Goal: Task Accomplishment & Management: Complete application form

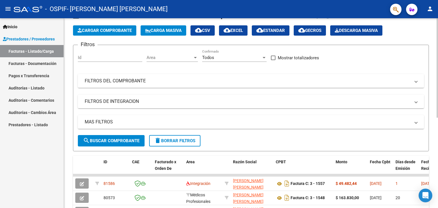
scroll to position [24, 0]
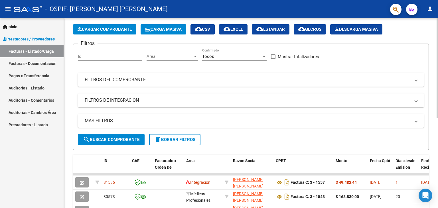
click at [438, 121] on div at bounding box center [437, 81] width 1 height 100
click at [95, 29] on span "Cargar Comprobante" at bounding box center [105, 29] width 54 height 5
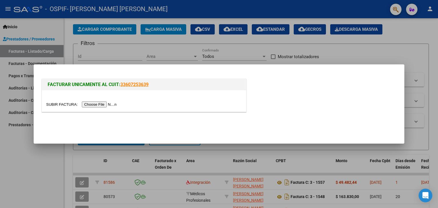
click at [51, 104] on input "file" at bounding box center [82, 105] width 72 height 6
click at [66, 106] on input "file" at bounding box center [82, 105] width 72 height 6
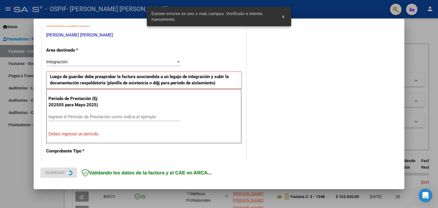
scroll to position [120, 0]
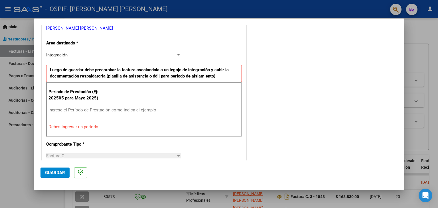
click at [134, 108] on input "Ingrese el Período de Prestación como indica el ejemplo" at bounding box center [114, 110] width 132 height 5
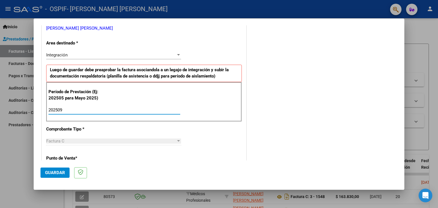
type input "202509"
click at [54, 174] on span "Guardar" at bounding box center [55, 172] width 20 height 5
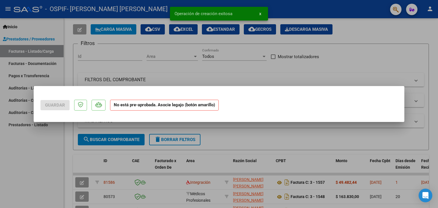
scroll to position [0, 0]
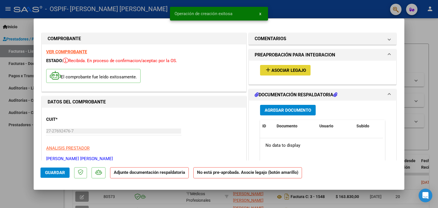
click at [276, 70] on span "Asociar Legajo" at bounding box center [289, 70] width 35 height 5
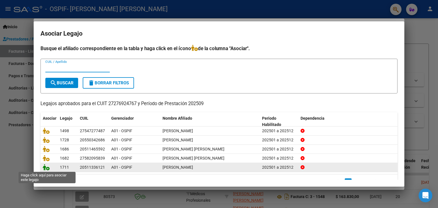
click at [46, 165] on icon at bounding box center [46, 167] width 7 height 6
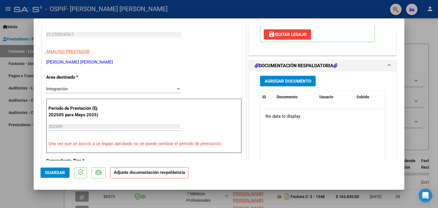
scroll to position [98, 0]
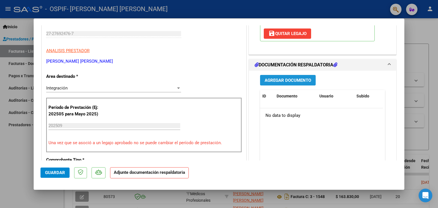
click at [282, 78] on span "Agregar Documento" at bounding box center [288, 80] width 47 height 5
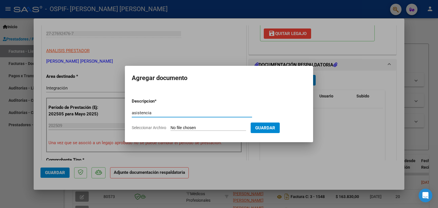
type input "asistencia"
click at [154, 128] on span "Seleccionar Archivo" at bounding box center [149, 128] width 35 height 5
click at [171, 128] on input "Seleccionar Archivo" at bounding box center [209, 128] width 76 height 5
type input "C:\fakepath\ARZENTE ASISTENCIA.jpg"
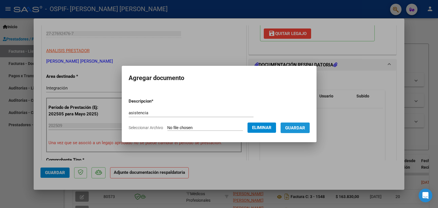
click at [300, 131] on button "Guardar" at bounding box center [295, 128] width 29 height 11
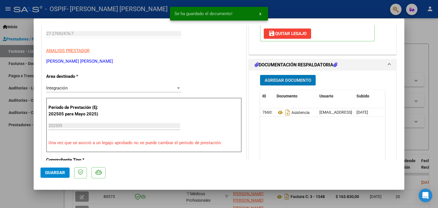
click at [276, 79] on span "Agregar Documento" at bounding box center [288, 80] width 47 height 5
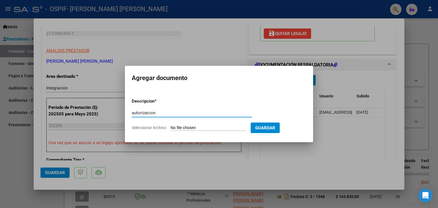
type input "autorizacion"
click at [156, 127] on span "Seleccionar Archivo" at bounding box center [149, 128] width 35 height 5
click at [171, 127] on input "Seleccionar Archivo" at bounding box center [209, 128] width 76 height 5
type input "C:\fakepath\ARZENTE AUTORIZACION.jpg"
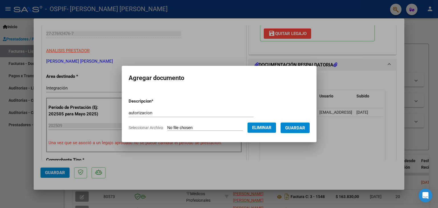
click at [300, 126] on span "Guardar" at bounding box center [295, 128] width 20 height 5
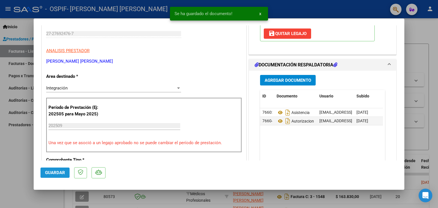
click at [58, 171] on span "Guardar" at bounding box center [55, 172] width 20 height 5
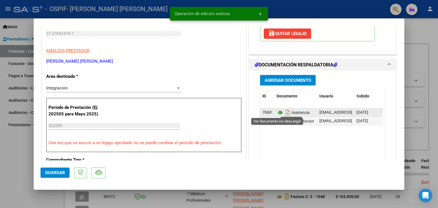
click at [277, 112] on icon at bounding box center [280, 112] width 7 height 7
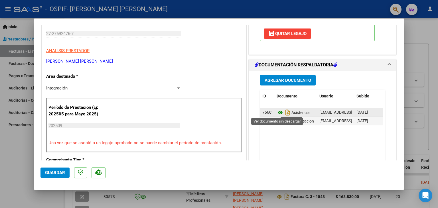
click at [278, 112] on icon at bounding box center [280, 112] width 7 height 7
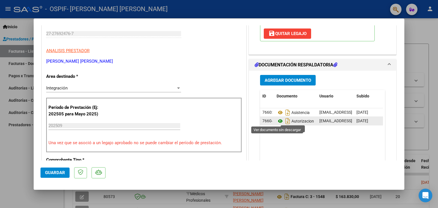
click at [277, 121] on icon at bounding box center [280, 121] width 7 height 7
click at [52, 172] on span "Guardar" at bounding box center [55, 172] width 20 height 5
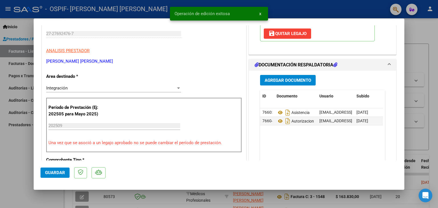
click at [7, 174] on div at bounding box center [219, 104] width 438 height 208
type input "$ 0,00"
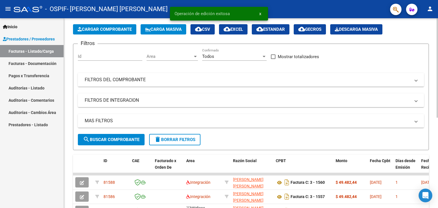
click at [107, 29] on span "Cargar Comprobante" at bounding box center [105, 29] width 54 height 5
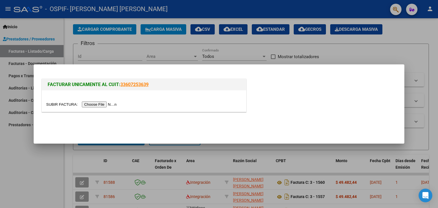
click at [58, 103] on input "file" at bounding box center [82, 105] width 72 height 6
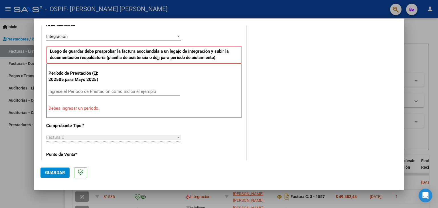
scroll to position [137, 0]
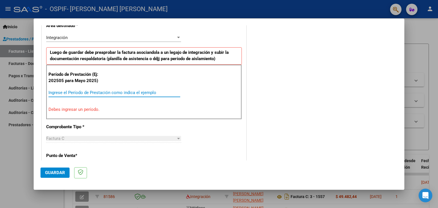
click at [152, 90] on input "Ingrese el Período de Prestación como indica el ejemplo" at bounding box center [114, 92] width 132 height 5
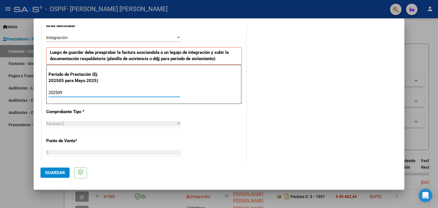
type input "202509"
click at [51, 173] on span "Guardar" at bounding box center [55, 172] width 20 height 5
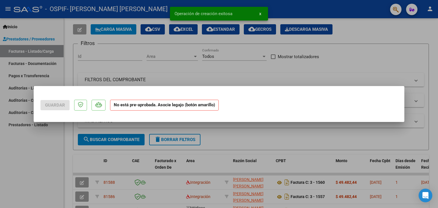
scroll to position [0, 0]
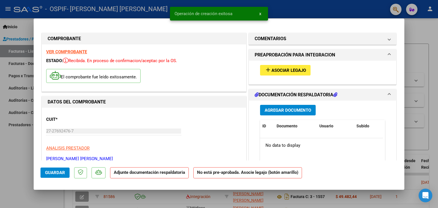
click at [286, 68] on span "Asociar Legajo" at bounding box center [289, 70] width 35 height 5
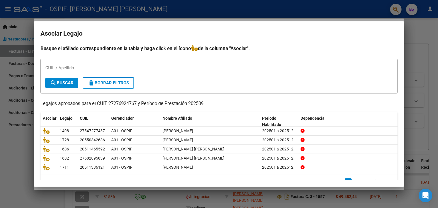
scroll to position [13, 0]
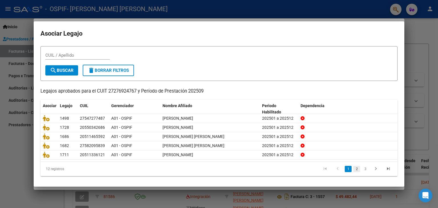
click at [353, 170] on link "2" at bounding box center [356, 169] width 7 height 6
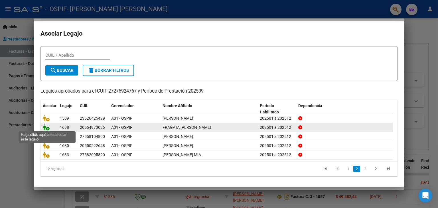
click at [45, 129] on icon at bounding box center [46, 127] width 7 height 6
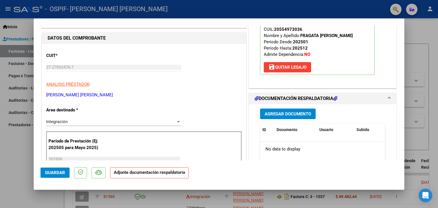
scroll to position [70, 0]
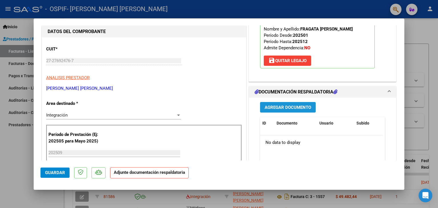
click at [301, 106] on span "Agregar Documento" at bounding box center [288, 107] width 47 height 5
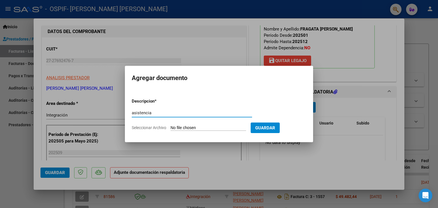
type input "asistencia"
click at [153, 127] on span "Seleccionar Archivo" at bounding box center [149, 128] width 35 height 5
click at [171, 127] on input "Seleccionar Archivo" at bounding box center [209, 128] width 76 height 5
type input "C:\fakepath\FRAGATA ASISTENCIA.jpg"
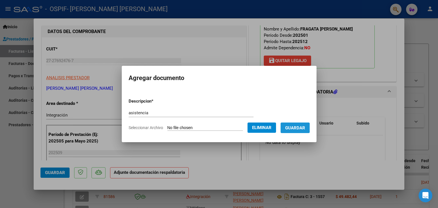
click at [299, 128] on span "Guardar" at bounding box center [295, 128] width 20 height 5
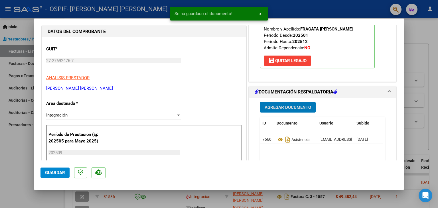
click at [287, 107] on span "Agregar Documento" at bounding box center [288, 107] width 47 height 5
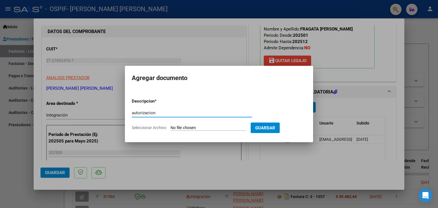
type input "autorizacion"
click at [152, 127] on span "Seleccionar Archivo" at bounding box center [149, 128] width 35 height 5
click at [171, 127] on input "Seleccionar Archivo" at bounding box center [209, 128] width 76 height 5
type input "C:\fakepath\autorizacion Fragata.png"
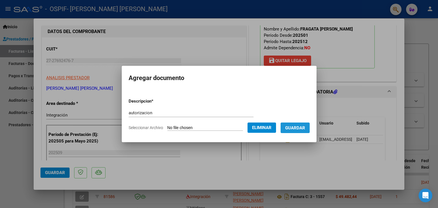
click at [305, 128] on span "Guardar" at bounding box center [295, 128] width 20 height 5
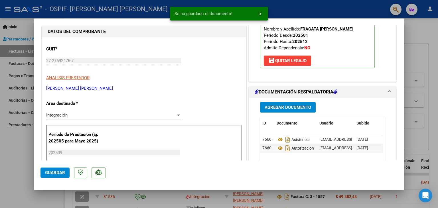
click at [309, 128] on datatable-header-cell "Documento" at bounding box center [295, 123] width 43 height 12
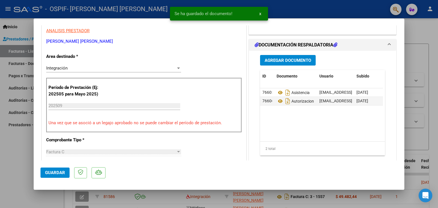
scroll to position [145, 0]
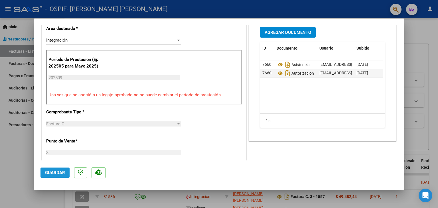
click at [62, 173] on span "Guardar" at bounding box center [55, 172] width 20 height 5
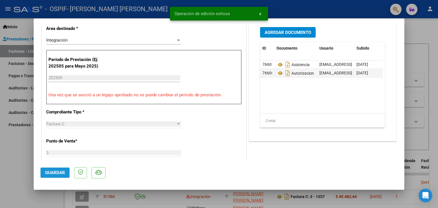
click at [62, 173] on span "Guardar" at bounding box center [55, 172] width 20 height 5
click at [21, 166] on div at bounding box center [219, 104] width 438 height 208
type input "$ 0,00"
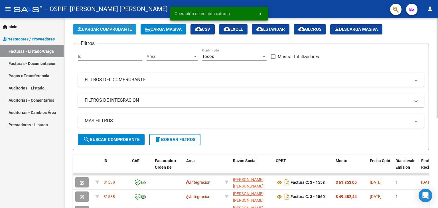
click at [115, 30] on span "Cargar Comprobante" at bounding box center [105, 29] width 54 height 5
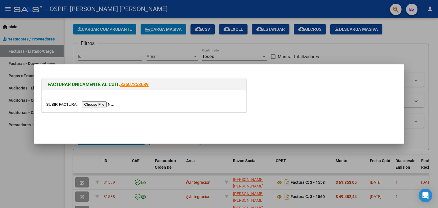
click at [58, 106] on input "file" at bounding box center [82, 105] width 72 height 6
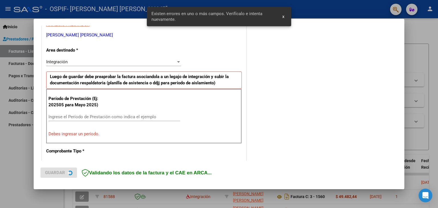
scroll to position [120, 0]
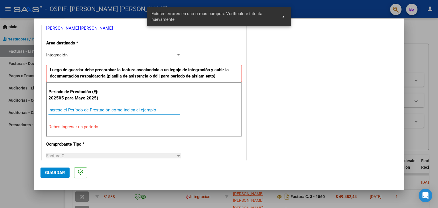
click at [127, 109] on input "Ingrese el Período de Prestación como indica el ejemplo" at bounding box center [114, 110] width 132 height 5
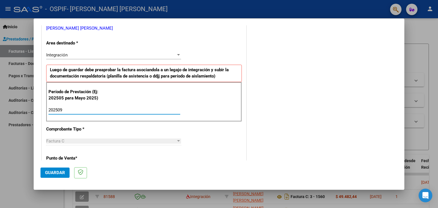
type input "202509"
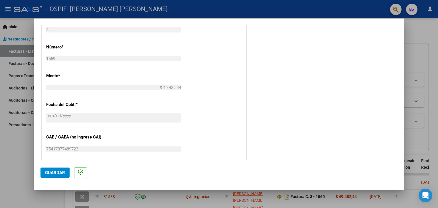
scroll to position [261, 0]
click at [55, 173] on span "Guardar" at bounding box center [55, 172] width 20 height 5
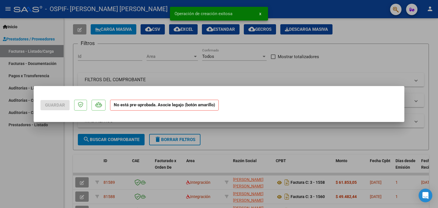
scroll to position [0, 0]
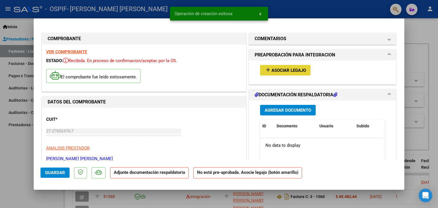
click at [297, 71] on span "Asociar Legajo" at bounding box center [289, 70] width 35 height 5
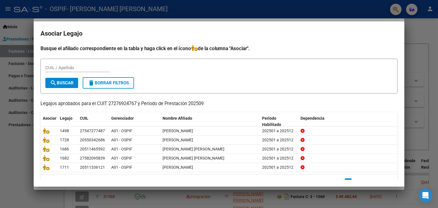
scroll to position [10, 0]
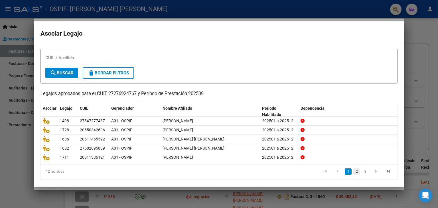
click at [354, 171] on link "2" at bounding box center [356, 172] width 7 height 6
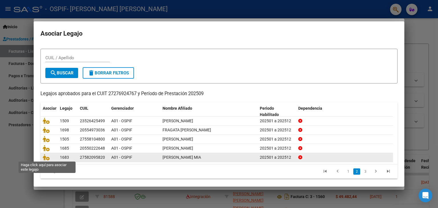
click at [49, 157] on span at bounding box center [47, 157] width 9 height 5
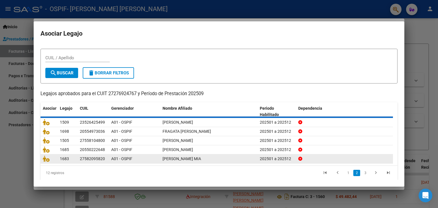
click at [49, 157] on span at bounding box center [47, 159] width 9 height 5
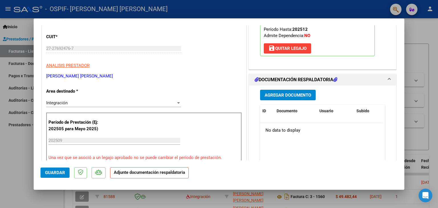
scroll to position [84, 0]
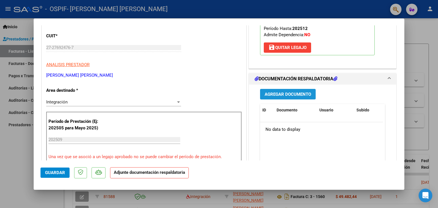
click at [296, 92] on span "Agregar Documento" at bounding box center [288, 94] width 47 height 5
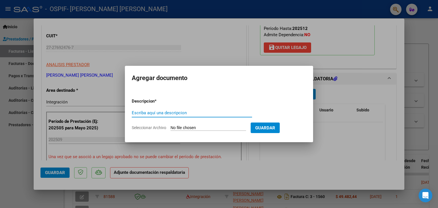
click at [218, 111] on input "Escriba aquí una descripcion" at bounding box center [192, 112] width 120 height 5
type input "asitencia"
click at [152, 127] on span "Seleccionar Archivo" at bounding box center [149, 128] width 35 height 5
click at [171, 127] on input "Seleccionar Archivo" at bounding box center [209, 128] width 76 height 5
type input "C:\fakepath\[PERSON_NAME] ASISTENCIA.jpg"
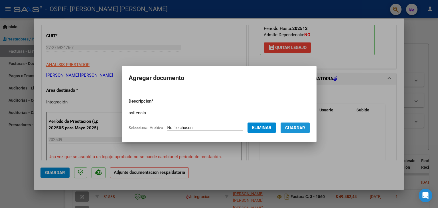
click at [297, 125] on span "Guardar" at bounding box center [295, 127] width 20 height 5
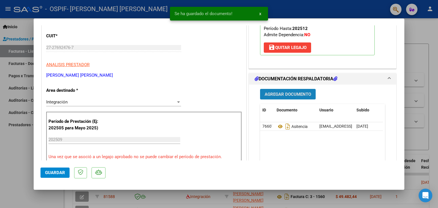
click at [295, 92] on span "Agregar Documento" at bounding box center [288, 94] width 47 height 5
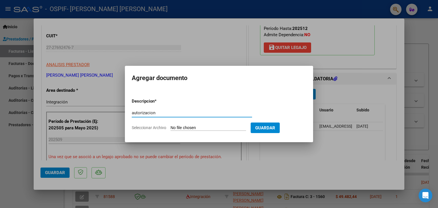
type input "autorizacion"
click at [151, 127] on span "Seleccionar Archivo" at bounding box center [149, 128] width 35 height 5
click at [171, 127] on input "Seleccionar Archivo" at bounding box center [209, 128] width 76 height 5
type input "C:\fakepath\[PERSON_NAME] AUTORIZACION.png"
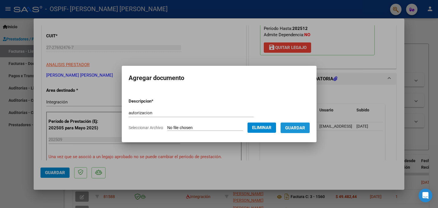
click at [305, 128] on span "Guardar" at bounding box center [295, 128] width 20 height 5
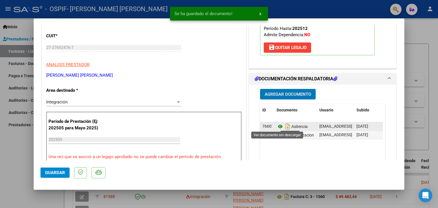
click at [278, 126] on icon at bounding box center [280, 126] width 7 height 7
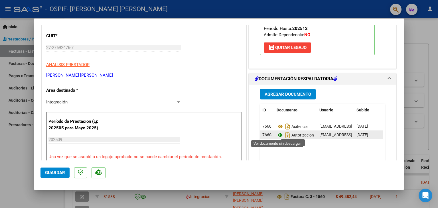
click at [277, 134] on icon at bounding box center [280, 135] width 7 height 7
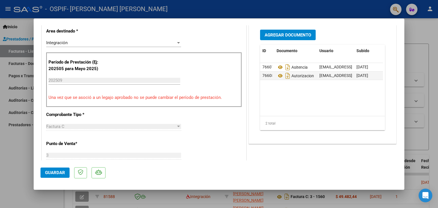
scroll to position [169, 0]
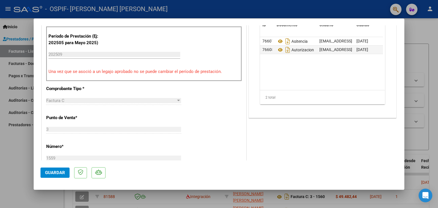
click at [49, 171] on span "Guardar" at bounding box center [55, 172] width 20 height 5
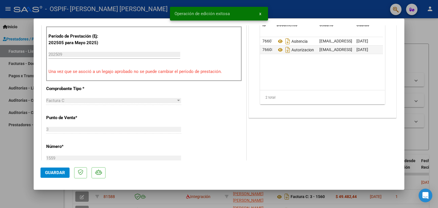
click at [24, 171] on div at bounding box center [219, 104] width 438 height 208
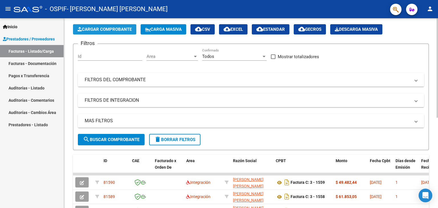
click at [111, 30] on span "Cargar Comprobante" at bounding box center [105, 29] width 54 height 5
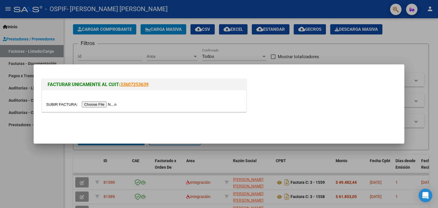
click at [63, 104] on input "file" at bounding box center [82, 105] width 72 height 6
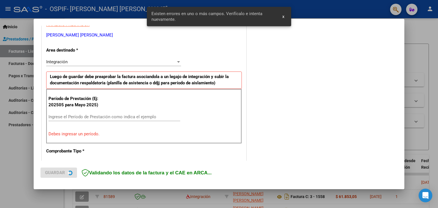
scroll to position [120, 0]
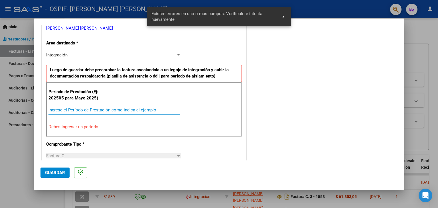
click at [96, 108] on input "Ingrese el Período de Prestación como indica el ejemplo" at bounding box center [114, 110] width 132 height 5
type input "-2"
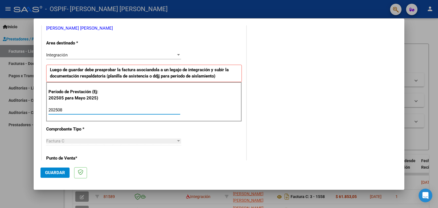
type input "202509"
click at [334, 104] on div "COMENTARIOS Comentarios del Prestador / Gerenciador:" at bounding box center [323, 160] width 150 height 496
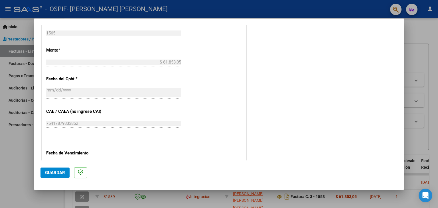
scroll to position [366, 0]
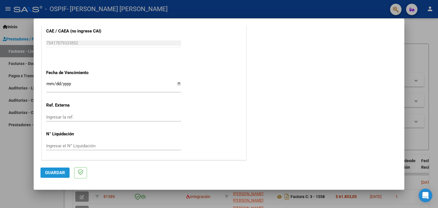
click at [58, 170] on span "Guardar" at bounding box center [55, 172] width 20 height 5
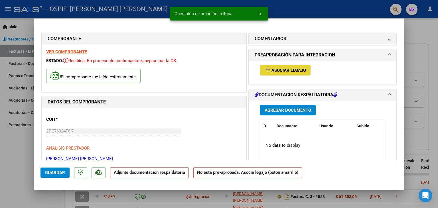
click at [294, 72] on span "Asociar Legajo" at bounding box center [289, 70] width 35 height 5
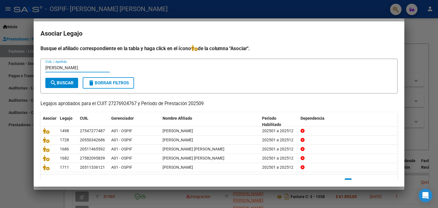
type input "[PERSON_NAME]"
click at [66, 83] on span "search Buscar" at bounding box center [62, 82] width 24 height 5
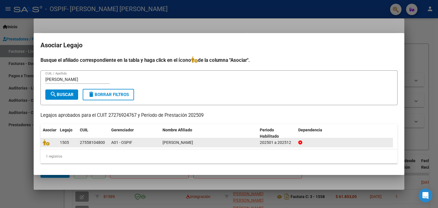
drag, startPoint x: 115, startPoint y: 147, endPoint x: 133, endPoint y: 143, distance: 18.1
click at [133, 143] on datatable-selection "1505 27558104800 A01 - OSPIF [PERSON_NAME] 202501 a 202512" at bounding box center [217, 145] width 353 height 5
click at [133, 143] on div "A01 - OSPIF" at bounding box center [134, 143] width 47 height 7
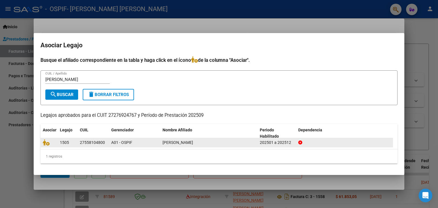
click at [133, 143] on div "A01 - OSPIF" at bounding box center [134, 143] width 47 height 7
click at [44, 142] on icon at bounding box center [46, 143] width 7 height 6
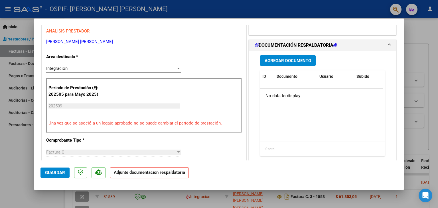
scroll to position [124, 0]
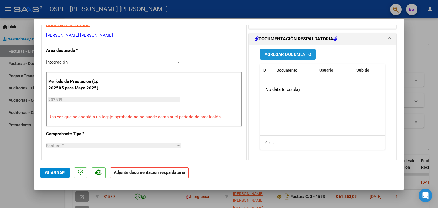
click at [293, 52] on span "Agregar Documento" at bounding box center [288, 54] width 47 height 5
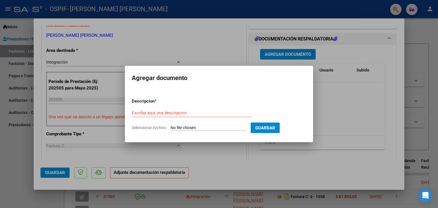
click at [159, 127] on span "Seleccionar Archivo" at bounding box center [149, 128] width 35 height 5
click at [171, 127] on input "Seleccionar Archivo" at bounding box center [209, 128] width 76 height 5
type input "C:\fakepath\Autorizacion [PERSON_NAME].png"
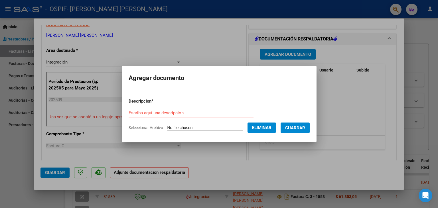
click at [191, 112] on input "Escriba aquí una descripcion" at bounding box center [191, 112] width 125 height 5
type input "AUTORIZACION"
click at [300, 126] on span "Guardar" at bounding box center [295, 128] width 20 height 5
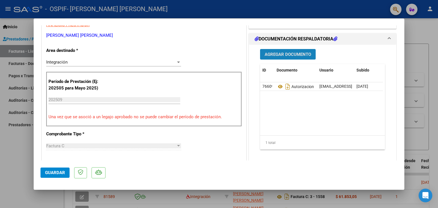
click at [290, 56] on span "Agregar Documento" at bounding box center [288, 54] width 47 height 5
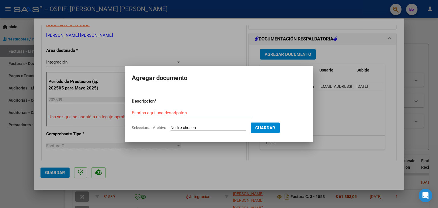
click at [149, 130] on app-file-uploader "Seleccionar Archivo" at bounding box center [191, 127] width 119 height 5
click at [149, 129] on span "Seleccionar Archivo" at bounding box center [149, 128] width 35 height 5
click at [171, 129] on input "Seleccionar Archivo" at bounding box center [209, 128] width 76 height 5
type input "C:\fakepath\[PERSON_NAME] ASISTENCIA.jpg"
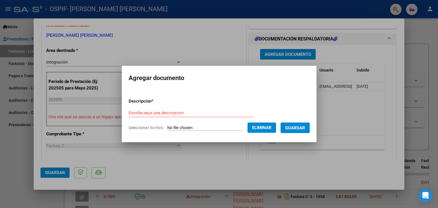
click at [158, 106] on form "Descripcion * Escriba aquí una descripcion Seleccionar Archivo Eliminar Guardar" at bounding box center [219, 115] width 181 height 42
click at [163, 110] on input "Escriba aquí una descripcion" at bounding box center [191, 112] width 125 height 5
type input "ASISTENCIA"
click at [302, 126] on span "Guardar" at bounding box center [295, 128] width 20 height 5
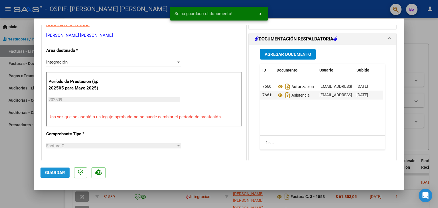
click at [52, 173] on span "Guardar" at bounding box center [55, 172] width 20 height 5
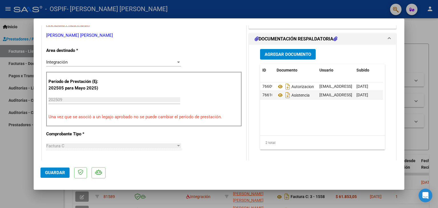
click at [29, 163] on div at bounding box center [219, 104] width 438 height 208
type input "$ 0,00"
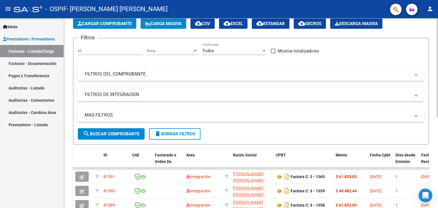
scroll to position [27, 0]
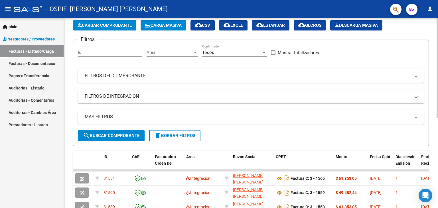
click at [430, 84] on div "Video tutorial PRESTADORES -> Listado de CPBTs Emitidos por Prestadores / Prove…" at bounding box center [252, 169] width 376 height 359
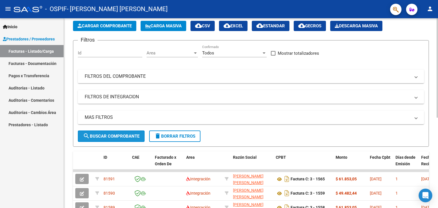
click at [98, 138] on span "search Buscar Comprobante" at bounding box center [111, 136] width 56 height 5
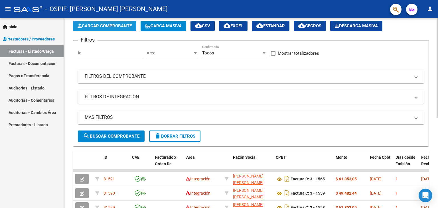
click at [110, 25] on span "Cargar Comprobante" at bounding box center [105, 25] width 54 height 5
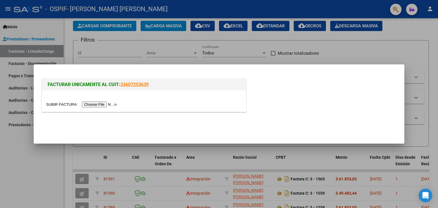
click at [68, 103] on input "file" at bounding box center [82, 105] width 72 height 6
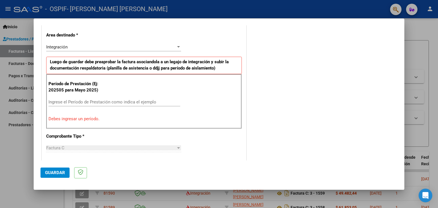
scroll to position [129, 0]
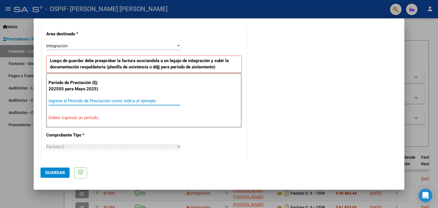
click at [100, 98] on input "Ingrese el Período de Prestación como indica el ejemplo" at bounding box center [114, 100] width 132 height 5
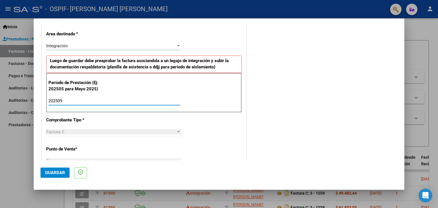
type input "202509"
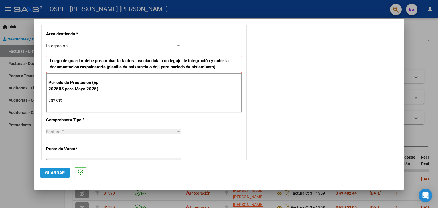
click at [45, 176] on button "Guardar" at bounding box center [55, 173] width 29 height 10
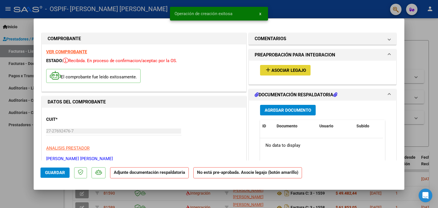
click at [298, 69] on span "Asociar Legajo" at bounding box center [289, 70] width 35 height 5
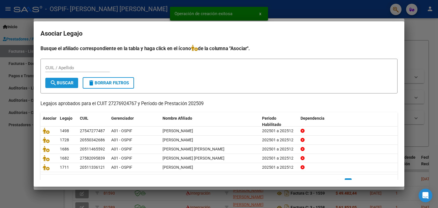
click at [66, 84] on span "search Buscar" at bounding box center [62, 82] width 24 height 5
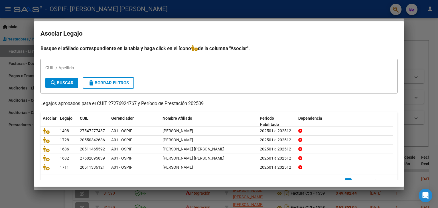
click at [73, 68] on div "CUIL / Apellido" at bounding box center [77, 68] width 64 height 9
click at [73, 68] on input "CUIL / Apellido" at bounding box center [77, 67] width 64 height 5
type input ","
click at [86, 70] on input "MACI" at bounding box center [77, 67] width 64 height 5
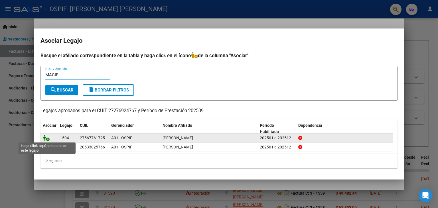
type input "MACIEL"
click at [45, 137] on icon at bounding box center [46, 138] width 7 height 6
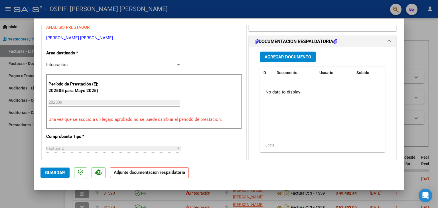
scroll to position [139, 0]
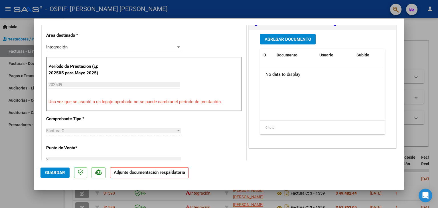
click at [284, 40] on span "Agregar Documento" at bounding box center [288, 39] width 47 height 5
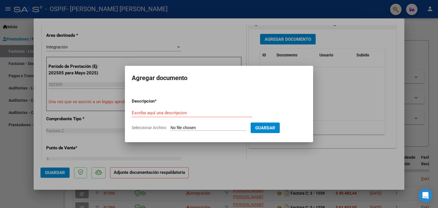
click at [145, 128] on span "Seleccionar Archivo" at bounding box center [149, 128] width 35 height 5
click at [171, 128] on input "Seleccionar Archivo" at bounding box center [209, 128] width 76 height 5
type input "C:\fakepath\autorizacion [PERSON_NAME].png"
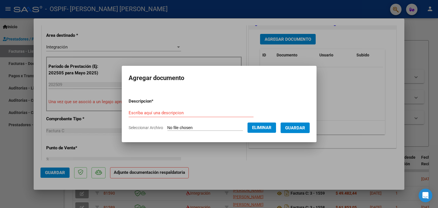
drag, startPoint x: 181, startPoint y: 107, endPoint x: 185, endPoint y: 112, distance: 6.7
click at [185, 112] on form "Descripcion * Escriba aquí una descripcion Seleccionar Archivo Eliminar Guardar" at bounding box center [219, 115] width 181 height 42
click at [185, 112] on input "Escriba aquí una descripcion" at bounding box center [191, 112] width 125 height 5
type input "AUTORIZACION"
click at [305, 130] on span "Guardar" at bounding box center [295, 128] width 20 height 5
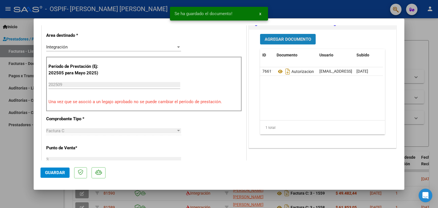
click at [282, 40] on span "Agregar Documento" at bounding box center [288, 39] width 47 height 5
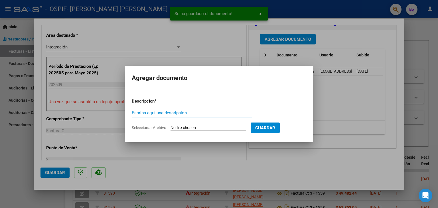
click at [158, 128] on span "Seleccionar Archivo" at bounding box center [149, 128] width 35 height 5
click at [171, 128] on input "Seleccionar Archivo" at bounding box center [209, 128] width 76 height 5
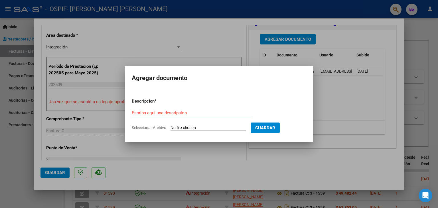
click at [147, 124] on form "Descripcion * Escriba aquí una descripcion Seleccionar Archivo Guardar" at bounding box center [219, 115] width 175 height 42
click at [149, 129] on span "Seleccionar Archivo" at bounding box center [149, 128] width 35 height 5
click at [171, 129] on input "Seleccionar Archivo" at bounding box center [209, 128] width 76 height 5
type input "C:\fakepath\[PERSON_NAME] ASISTENCIA.jpg"
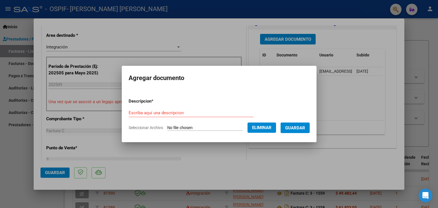
click at [262, 128] on span "Eliminar" at bounding box center [261, 127] width 19 height 5
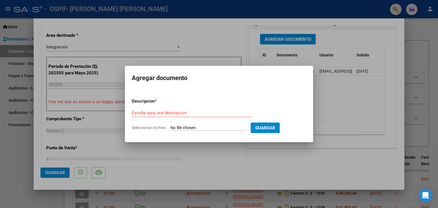
click at [148, 130] on span "Seleccionar Archivo" at bounding box center [149, 128] width 35 height 5
click at [171, 130] on input "Seleccionar Archivo" at bounding box center [209, 128] width 76 height 5
type input "C:\fakepath\[PERSON_NAME] ASISTEN SEP.jpg"
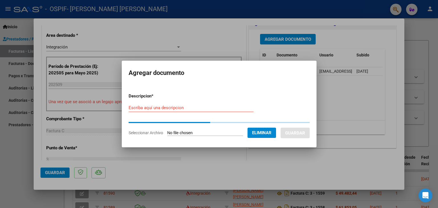
click at [164, 108] on input "Escriba aquí una descripcion" at bounding box center [191, 107] width 125 height 5
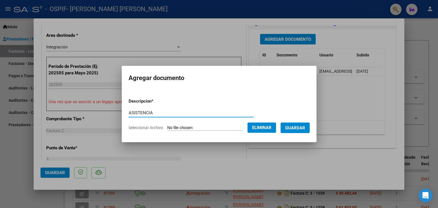
type input "ASISTENCIA"
click at [305, 130] on span "Guardar" at bounding box center [295, 128] width 20 height 5
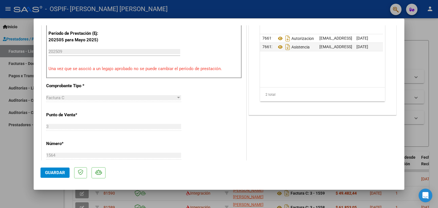
scroll to position [375, 0]
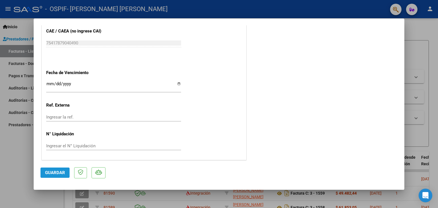
click at [53, 173] on span "Guardar" at bounding box center [55, 172] width 20 height 5
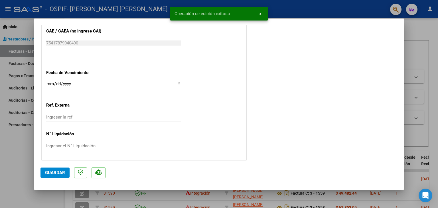
click at [13, 145] on div at bounding box center [219, 104] width 438 height 208
type input "$ 0,00"
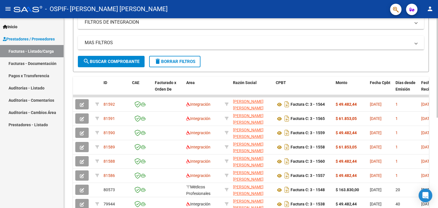
scroll to position [111, 0]
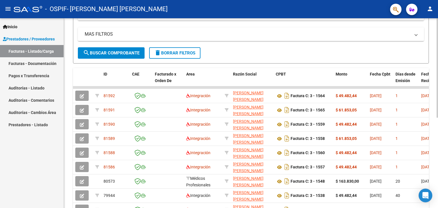
click at [438, 87] on div at bounding box center [437, 128] width 1 height 100
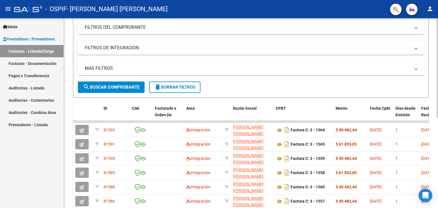
scroll to position [0, 0]
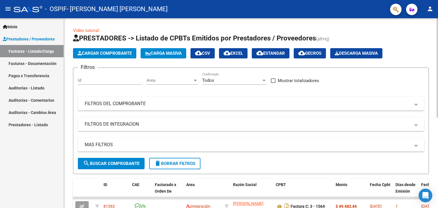
click at [438, 9] on div "menu - OSPIF - [PERSON_NAME] [PERSON_NAME] person Inicio Instructivos Contacto …" at bounding box center [219, 104] width 438 height 208
click at [118, 51] on span "Cargar Comprobante" at bounding box center [105, 53] width 54 height 5
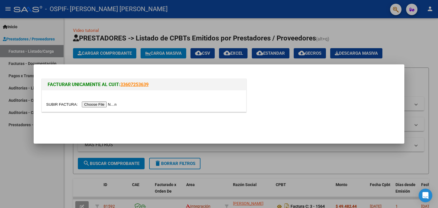
click at [62, 106] on input "file" at bounding box center [82, 105] width 72 height 6
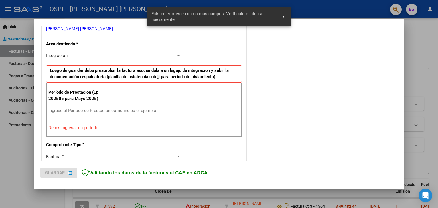
scroll to position [120, 0]
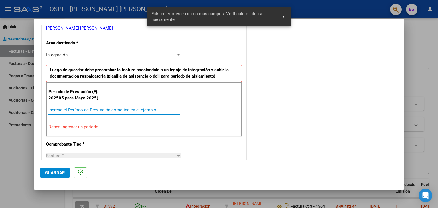
click at [101, 110] on input "Ingrese el Período de Prestación como indica el ejemplo" at bounding box center [114, 110] width 132 height 5
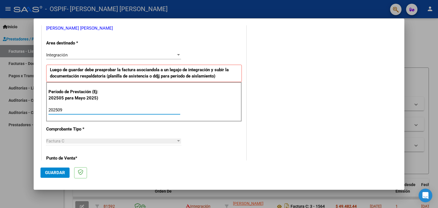
type input "202509"
click at [330, 92] on div "COMENTARIOS Comentarios del Prestador / Gerenciador:" at bounding box center [323, 160] width 150 height 496
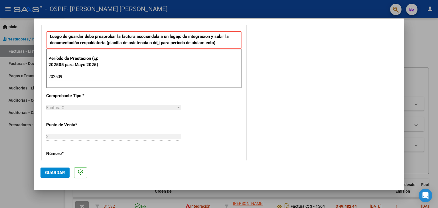
scroll to position [366, 0]
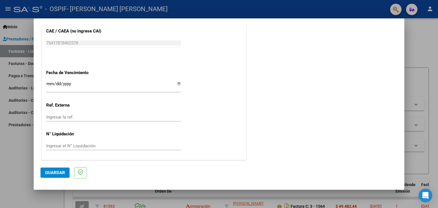
click at [57, 171] on span "Guardar" at bounding box center [55, 172] width 20 height 5
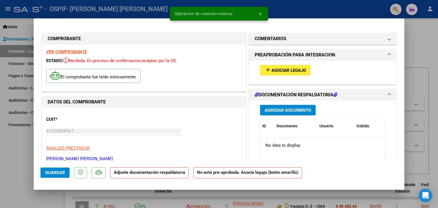
click at [285, 73] on span "Asociar Legajo" at bounding box center [289, 70] width 35 height 5
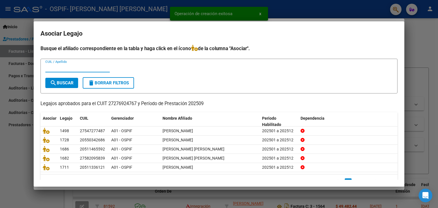
click at [67, 68] on input "CUIL / Apellido" at bounding box center [77, 67] width 64 height 5
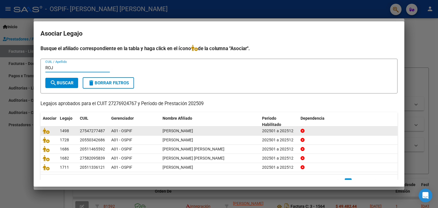
type input "ROJ"
click at [185, 130] on span "[PERSON_NAME]" at bounding box center [178, 131] width 31 height 5
click at [42, 131] on datatable-body-cell at bounding box center [49, 131] width 17 height 9
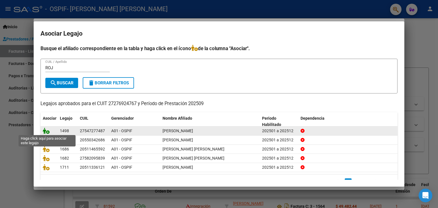
click at [44, 130] on icon at bounding box center [46, 131] width 7 height 6
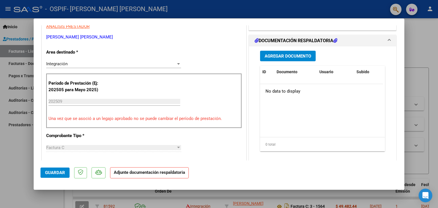
scroll to position [132, 0]
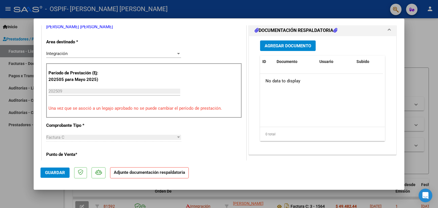
click at [302, 47] on span "Agregar Documento" at bounding box center [288, 45] width 47 height 5
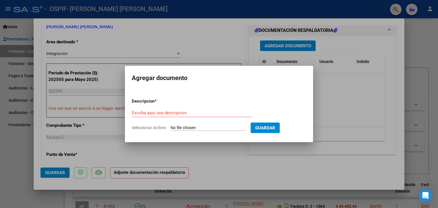
click at [147, 128] on span "Seleccionar Archivo" at bounding box center [149, 128] width 35 height 5
click at [171, 128] on input "Seleccionar Archivo" at bounding box center [209, 128] width 76 height 5
type input "C:\fakepath\[PERSON_NAME] AUTORIZACION.png"
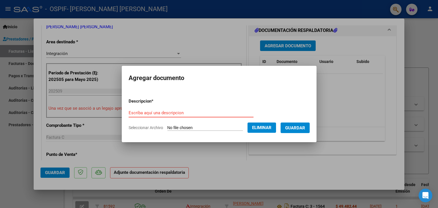
click at [181, 115] on input "Escriba aquí una descripcion" at bounding box center [191, 112] width 125 height 5
type input "AUTORIZACION"
click at [294, 130] on span "Guardar" at bounding box center [295, 128] width 20 height 5
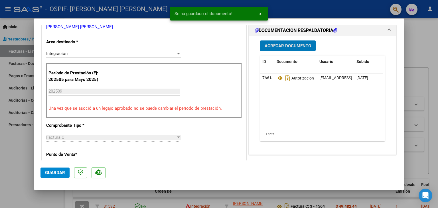
click at [283, 45] on span "Agregar Documento" at bounding box center [288, 45] width 47 height 5
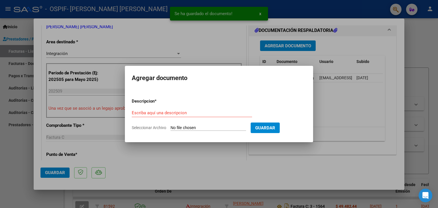
click at [150, 128] on span "Seleccionar Archivo" at bounding box center [149, 128] width 35 height 5
click at [171, 128] on input "Seleccionar Archivo" at bounding box center [209, 128] width 76 height 5
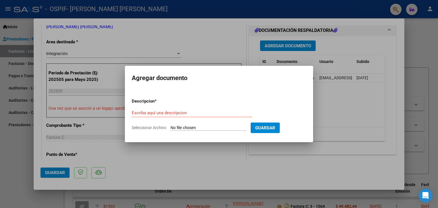
type input "C:\fakepath\[PERSON_NAME] ASISTENCIA.jpg"
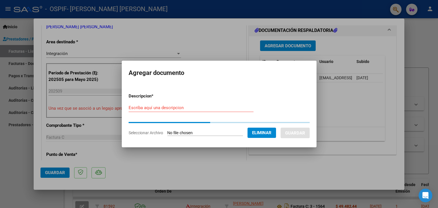
click at [178, 112] on div "Escriba aquí una descripcion" at bounding box center [191, 108] width 125 height 9
click at [177, 109] on input "Escriba aquí una descripcion" at bounding box center [191, 107] width 125 height 5
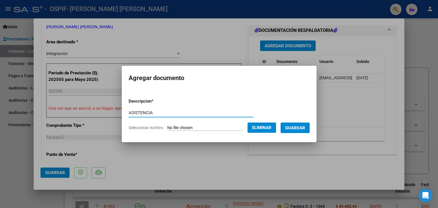
type input "ASISTENCIA"
click at [305, 127] on span "Guardar" at bounding box center [295, 128] width 20 height 5
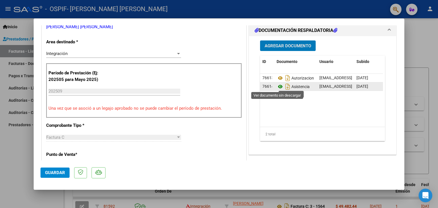
click at [277, 86] on icon at bounding box center [280, 86] width 7 height 7
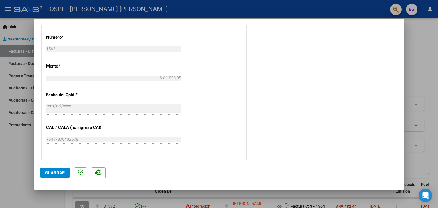
scroll to position [347, 0]
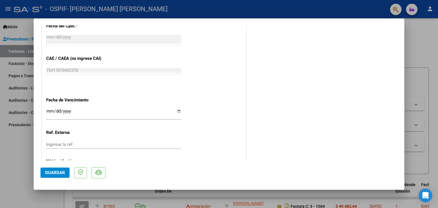
click at [52, 172] on span "Guardar" at bounding box center [55, 172] width 20 height 5
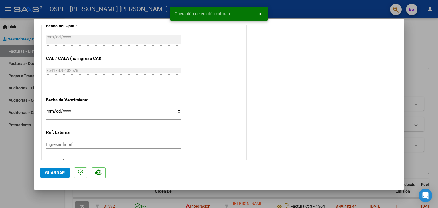
click at [8, 139] on div at bounding box center [219, 104] width 438 height 208
type input "$ 0,00"
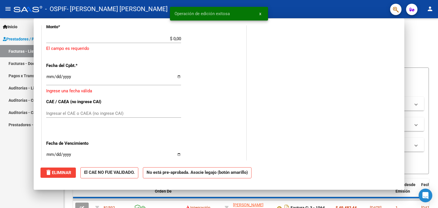
scroll to position [0, 0]
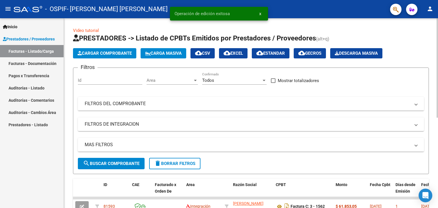
click at [112, 55] on span "Cargar Comprobante" at bounding box center [105, 53] width 54 height 5
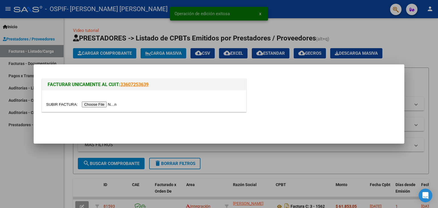
click at [62, 103] on input "file" at bounding box center [82, 105] width 72 height 6
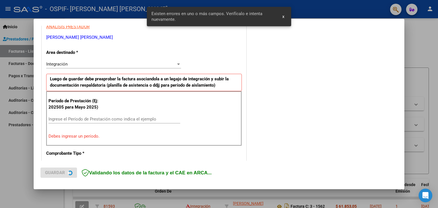
scroll to position [120, 0]
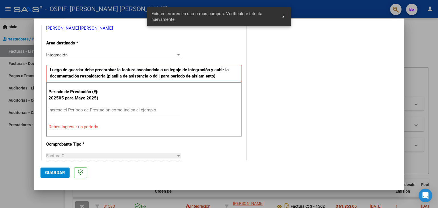
click at [107, 104] on div "Período de Prestación (Ej: 202505 para Mayo 2025) Ingrese el Período de Prestac…" at bounding box center [144, 109] width 196 height 55
click at [111, 108] on input "Ingrese el Período de Prestación como indica el ejemplo" at bounding box center [114, 110] width 132 height 5
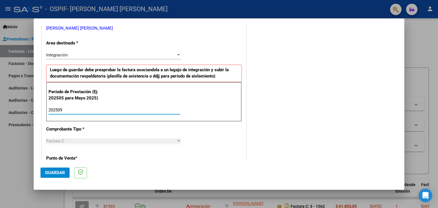
type input "202509"
click at [56, 168] on button "Guardar" at bounding box center [55, 173] width 29 height 10
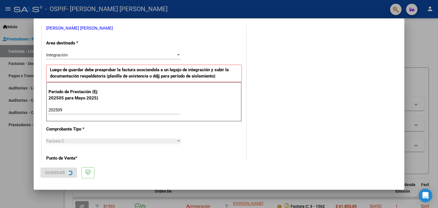
scroll to position [0, 0]
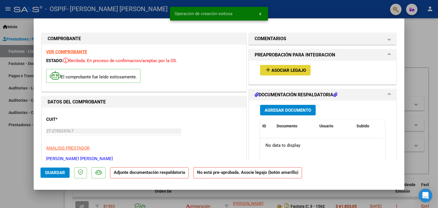
click at [291, 70] on span "Asociar Legajo" at bounding box center [289, 70] width 35 height 5
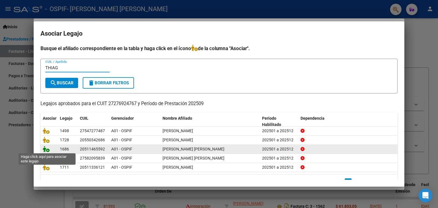
type input "THIAG"
click at [45, 149] on icon at bounding box center [46, 149] width 7 height 6
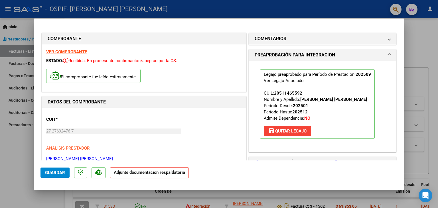
scroll to position [141, 0]
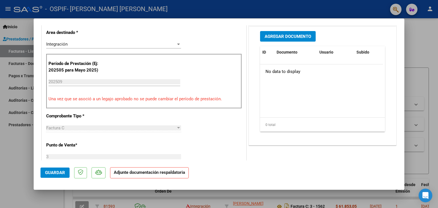
click at [279, 35] on span "Agregar Documento" at bounding box center [288, 36] width 47 height 5
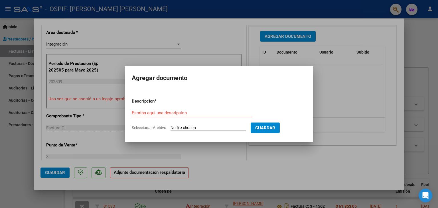
click at [145, 129] on span "Seleccionar Archivo" at bounding box center [149, 128] width 35 height 5
click at [171, 129] on input "Seleccionar Archivo" at bounding box center [209, 128] width 76 height 5
type input "C:\fakepath\AUTORIZACION [PERSON_NAME].png"
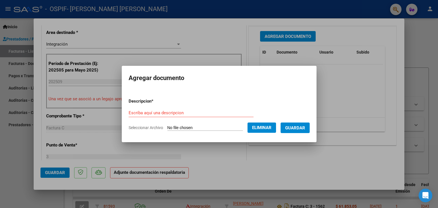
click at [180, 114] on input "Escriba aquí una descripcion" at bounding box center [191, 112] width 125 height 5
type input "AUTORIZACION"
click at [298, 129] on span "Guardar" at bounding box center [295, 128] width 20 height 5
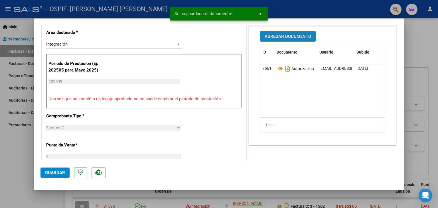
click at [273, 37] on span "Agregar Documento" at bounding box center [288, 36] width 47 height 5
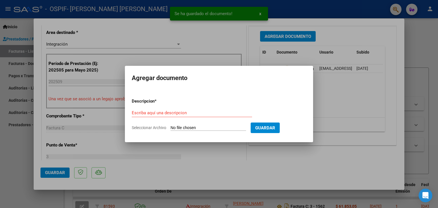
click at [146, 127] on span "Seleccionar Archivo" at bounding box center [149, 128] width 35 height 5
click at [171, 127] on input "Seleccionar Archivo" at bounding box center [209, 128] width 76 height 5
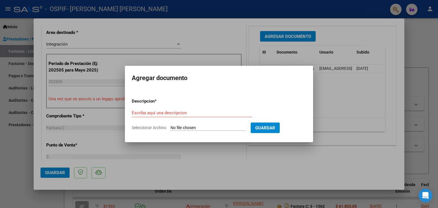
type input "C:\fakepath\[PERSON_NAME] ASISTENCIA.jpg"
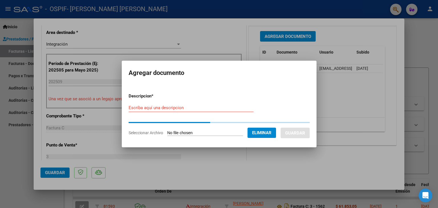
click at [175, 113] on div "Escriba aquí una descripcion" at bounding box center [191, 111] width 125 height 14
click at [174, 110] on input "Escriba aquí una descripcion" at bounding box center [191, 107] width 125 height 5
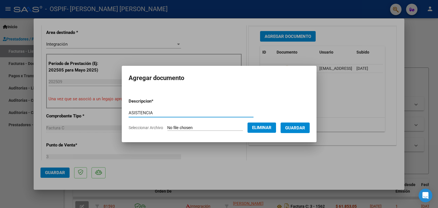
type input "ASISTENCIA"
click at [295, 125] on button "Guardar" at bounding box center [295, 128] width 29 height 11
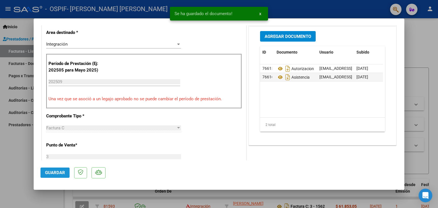
click at [48, 174] on span "Guardar" at bounding box center [55, 172] width 20 height 5
click at [10, 136] on div at bounding box center [219, 104] width 438 height 208
type input "$ 0,00"
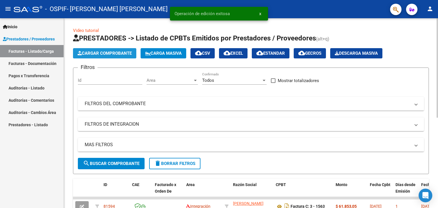
click at [96, 51] on span "Cargar Comprobante" at bounding box center [105, 53] width 54 height 5
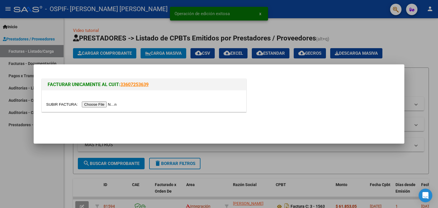
click at [64, 106] on input "file" at bounding box center [82, 105] width 72 height 6
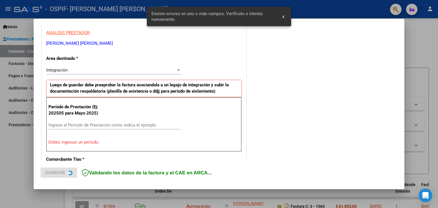
scroll to position [120, 0]
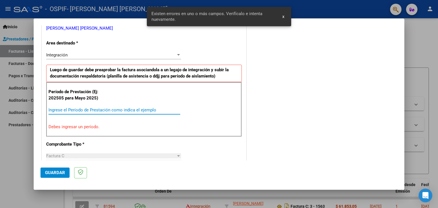
click at [101, 110] on input "Ingrese el Período de Prestación como indica el ejemplo" at bounding box center [114, 110] width 132 height 5
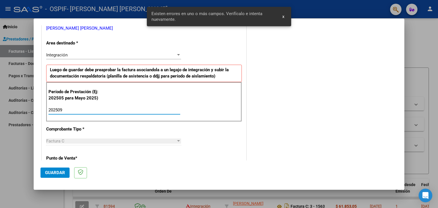
type input "202509"
click at [52, 171] on span "Guardar" at bounding box center [55, 172] width 20 height 5
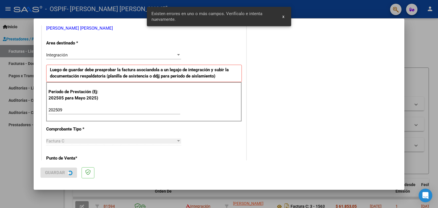
scroll to position [0, 0]
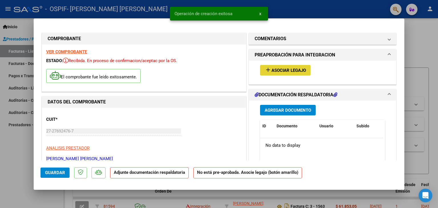
click at [302, 71] on span "Asociar Legajo" at bounding box center [289, 70] width 35 height 5
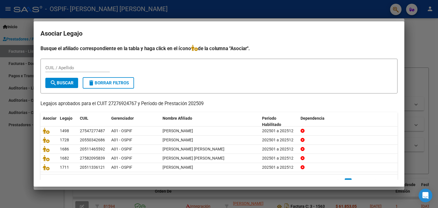
scroll to position [13, 0]
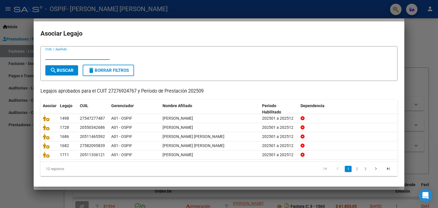
click at [70, 55] on input "CUIL / Apellido" at bounding box center [77, 55] width 64 height 5
click at [80, 56] on input "CUIL / Apellido" at bounding box center [77, 55] width 64 height 5
type input "YAÑ"
click at [65, 69] on span "search Buscar" at bounding box center [62, 70] width 24 height 5
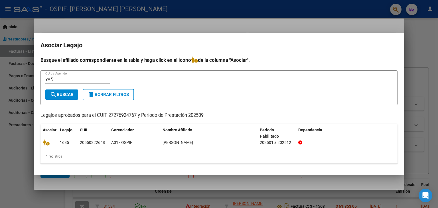
scroll to position [0, 0]
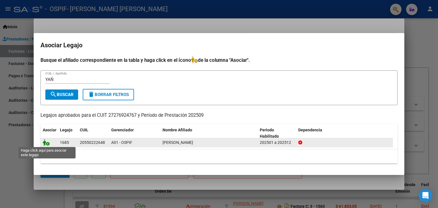
click at [46, 142] on icon at bounding box center [46, 143] width 7 height 6
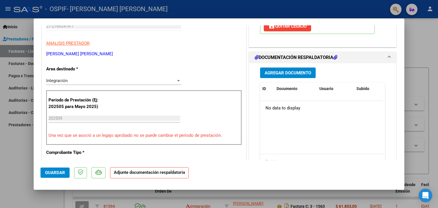
scroll to position [130, 0]
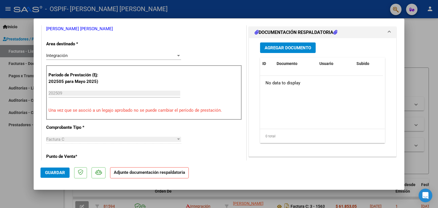
click at [289, 46] on span "Agregar Documento" at bounding box center [288, 47] width 47 height 5
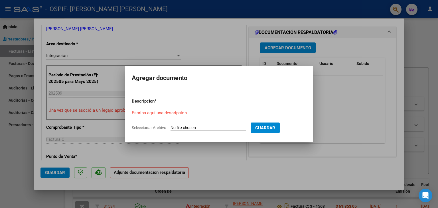
click at [144, 126] on span "Seleccionar Archivo" at bounding box center [149, 128] width 35 height 5
click at [171, 126] on input "Seleccionar Archivo" at bounding box center [209, 128] width 76 height 5
type input "C:\fakepath\Autorizacion [PERSON_NAME].png"
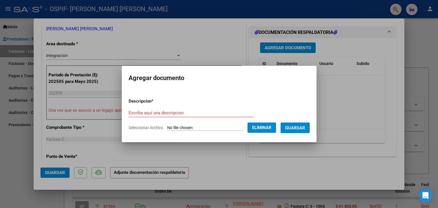
click at [161, 110] on div "Escriba aquí una descripcion" at bounding box center [191, 113] width 125 height 9
type input "AUTORIZACION"
click at [300, 131] on button "Guardar" at bounding box center [295, 128] width 29 height 11
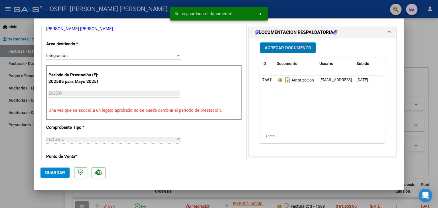
click at [272, 50] on button "Agregar Documento" at bounding box center [288, 48] width 56 height 11
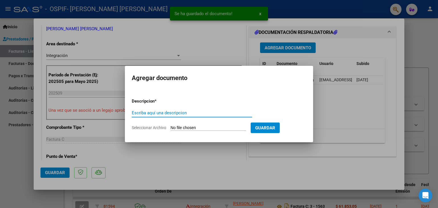
click at [149, 127] on span "Seleccionar Archivo" at bounding box center [149, 128] width 35 height 5
click at [171, 127] on input "Seleccionar Archivo" at bounding box center [209, 128] width 76 height 5
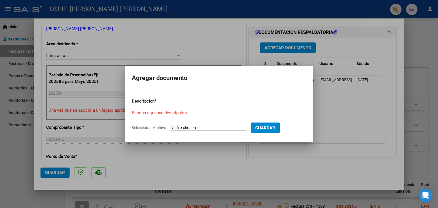
type input "C:\fakepath\[PERSON_NAME] ASISTENCIA.jpg"
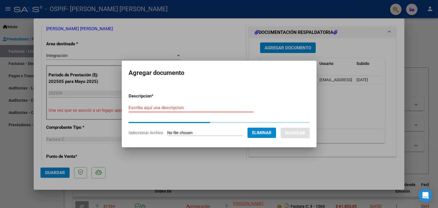
click at [205, 106] on input "Escriba aquí una descripcion" at bounding box center [191, 107] width 125 height 5
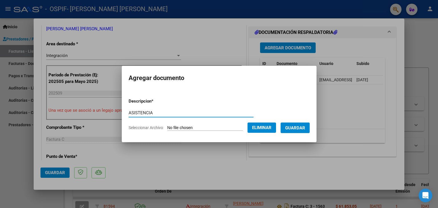
type input "ASISTENCIA"
click at [297, 123] on button "Guardar" at bounding box center [295, 128] width 29 height 11
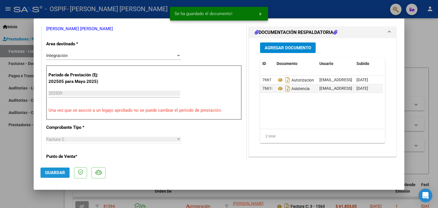
click at [57, 171] on span "Guardar" at bounding box center [55, 172] width 20 height 5
click at [13, 148] on div at bounding box center [219, 104] width 438 height 208
type input "$ 0,00"
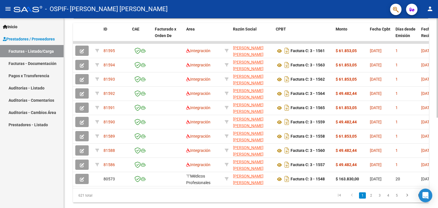
scroll to position [155, 0]
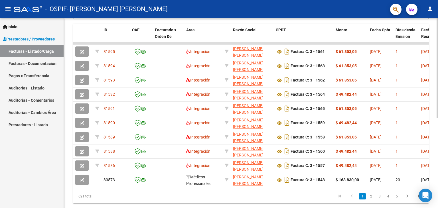
click at [438, 138] on div at bounding box center [437, 151] width 1 height 100
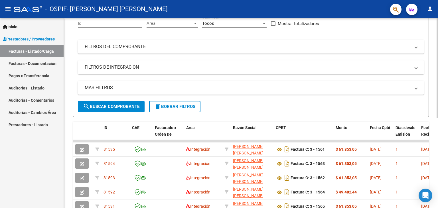
scroll to position [6, 0]
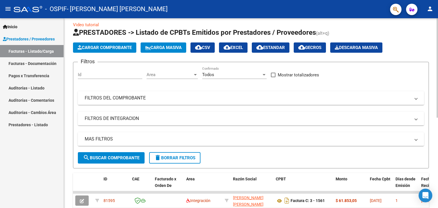
click at [434, 32] on div "Video tutorial PRESTADORES -> Listado de CPBTs Emitidos por Prestadores / Prove…" at bounding box center [252, 192] width 376 height 359
click at [94, 49] on span "Cargar Comprobante" at bounding box center [105, 47] width 54 height 5
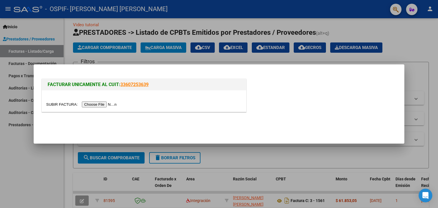
click at [67, 103] on input "file" at bounding box center [82, 105] width 72 height 6
click at [15, 147] on div at bounding box center [219, 104] width 438 height 208
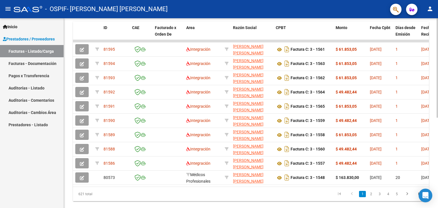
click at [436, 129] on div "Video tutorial PRESTADORES -> Listado de CPBTs Emitidos por Prestadores / Prove…" at bounding box center [252, 40] width 376 height 359
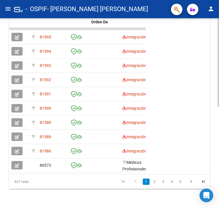
scroll to position [215, 0]
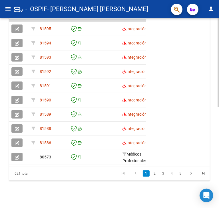
click at [217, 138] on div "Video tutorial PRESTADORES -> Listado de CPBTs Emitidos por Prestadores / Prove…" at bounding box center [110, 7] width 220 height 401
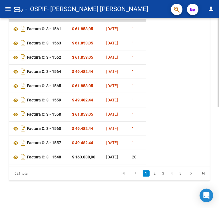
scroll to position [0, 191]
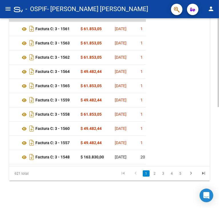
drag, startPoint x: 215, startPoint y: 155, endPoint x: 215, endPoint y: 149, distance: 6.3
click at [215, 149] on div "Video tutorial PRESTADORES -> Listado de CPBTs Emitidos por Prestadores / Prove…" at bounding box center [109, 7] width 219 height 401
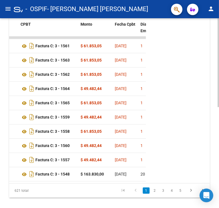
click at [217, 143] on div at bounding box center [217, 155] width 1 height 89
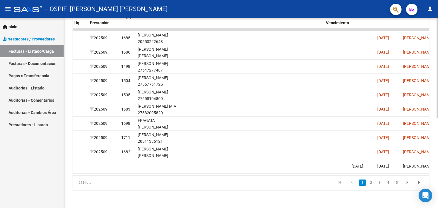
scroll to position [0, 0]
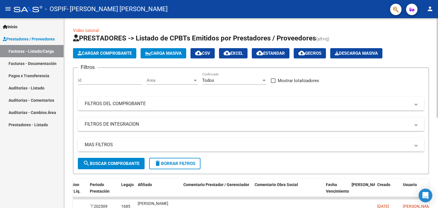
click at [437, 94] on div at bounding box center [437, 113] width 1 height 190
click at [100, 54] on span "Cargar Comprobante" at bounding box center [105, 53] width 54 height 5
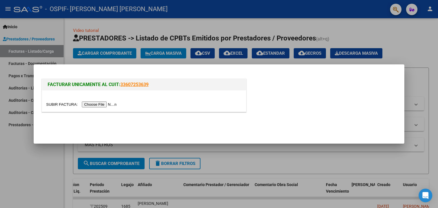
click at [69, 101] on div at bounding box center [144, 104] width 196 height 7
click at [69, 102] on input "file" at bounding box center [82, 105] width 72 height 6
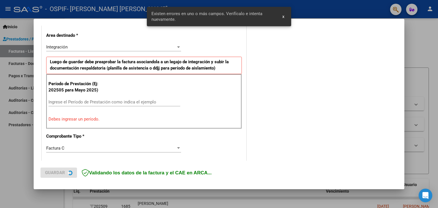
scroll to position [130, 0]
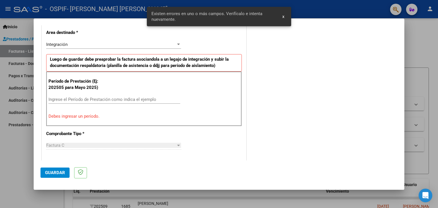
click at [94, 97] on input "Ingrese el Período de Prestación como indica el ejemplo" at bounding box center [114, 99] width 132 height 5
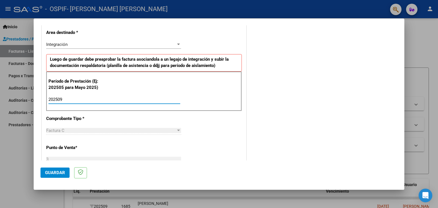
type input "202509"
click at [48, 173] on span "Guardar" at bounding box center [55, 172] width 20 height 5
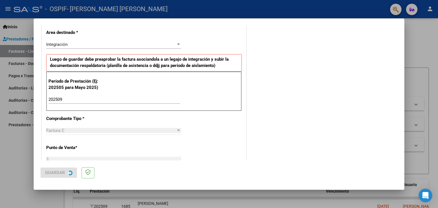
scroll to position [0, 0]
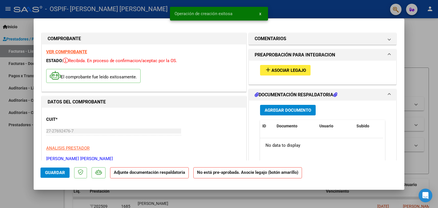
click at [292, 70] on span "Asociar Legajo" at bounding box center [289, 70] width 35 height 5
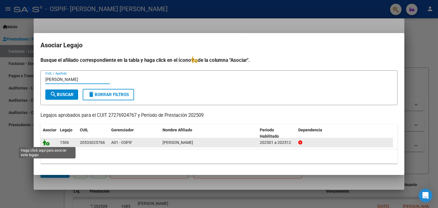
type input "[PERSON_NAME]"
click at [45, 142] on icon at bounding box center [46, 143] width 7 height 6
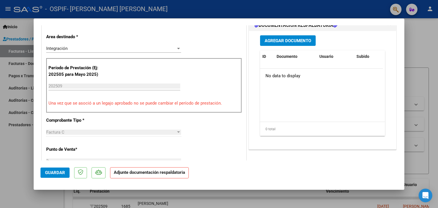
scroll to position [124, 0]
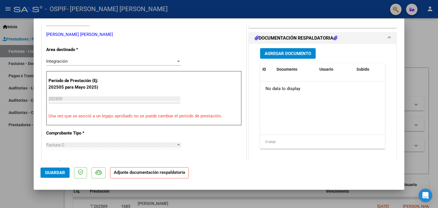
click at [294, 50] on button "Agregar Documento" at bounding box center [288, 53] width 56 height 11
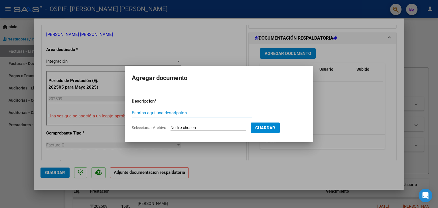
click at [149, 112] on input "Escriba aquí una descripcion" at bounding box center [192, 112] width 120 height 5
click at [140, 128] on span "Seleccionar Archivo" at bounding box center [149, 128] width 35 height 5
click at [171, 128] on input "Seleccionar Archivo" at bounding box center [209, 128] width 76 height 5
type input "C:\fakepath\[PERSON_NAME] autorizacion.png"
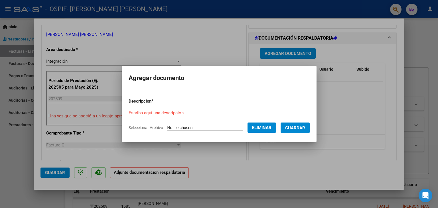
click at [171, 117] on div "Escriba aquí una descripcion" at bounding box center [191, 113] width 125 height 9
type input "AUTORIZACION"
click at [305, 128] on span "Guardar" at bounding box center [295, 128] width 20 height 5
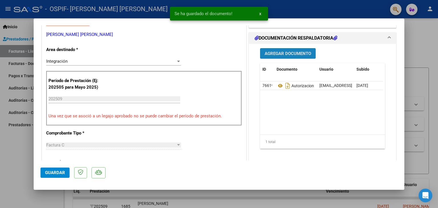
click at [286, 53] on span "Agregar Documento" at bounding box center [288, 53] width 47 height 5
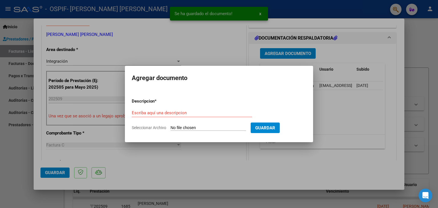
click at [153, 127] on span "Seleccionar Archivo" at bounding box center [149, 128] width 35 height 5
click at [171, 127] on input "Seleccionar Archivo" at bounding box center [209, 128] width 76 height 5
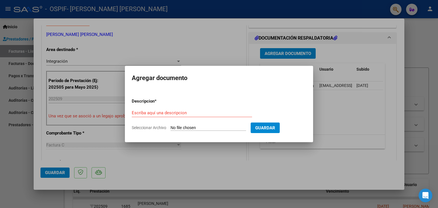
type input "C:\fakepath\[PERSON_NAME] ASISTENCIA.jpg"
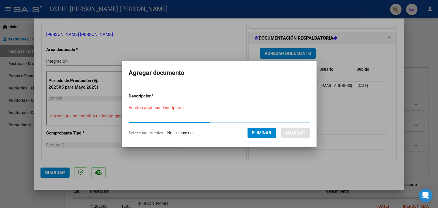
click at [173, 107] on input "Escriba aquí una descripcion" at bounding box center [191, 107] width 125 height 5
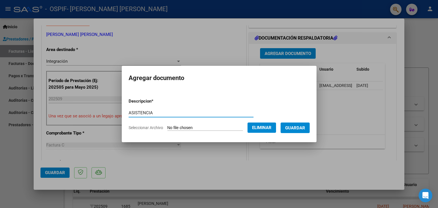
drag, startPoint x: 156, startPoint y: 113, endPoint x: 97, endPoint y: 122, distance: 59.6
click at [97, 122] on div "COMPROBANTE VER COMPROBANTE ESTADO: Recibida. En proceso de confirmacion/acepta…" at bounding box center [219, 104] width 438 height 208
type input "ASISTENCIA"
click at [305, 127] on span "Guardar" at bounding box center [295, 128] width 20 height 5
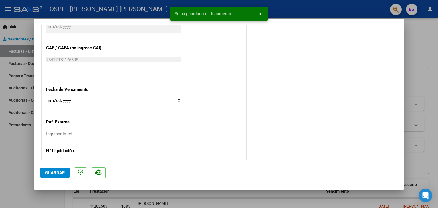
scroll to position [375, 0]
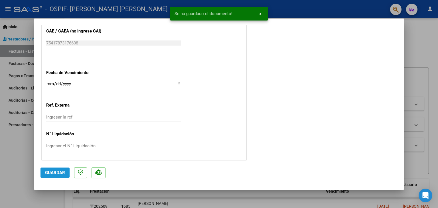
click at [59, 173] on span "Guardar" at bounding box center [55, 172] width 20 height 5
click at [7, 119] on div at bounding box center [219, 104] width 438 height 208
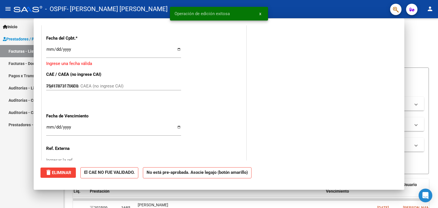
type input "$ 0,00"
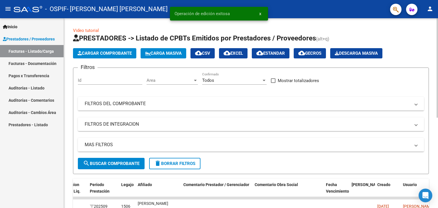
click at [114, 51] on span "Cargar Comprobante" at bounding box center [105, 53] width 54 height 5
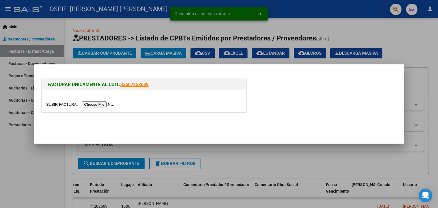
click at [64, 104] on input "file" at bounding box center [82, 105] width 72 height 6
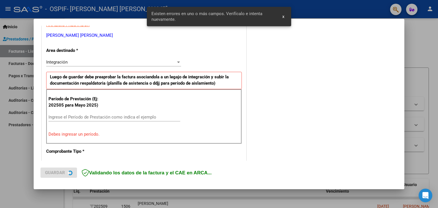
scroll to position [120, 0]
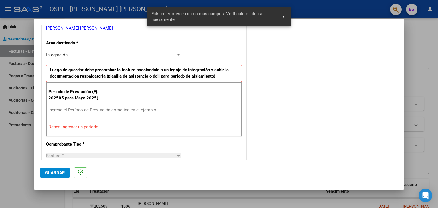
click at [105, 106] on div "Ingrese el Período de Prestación como indica el ejemplo" at bounding box center [114, 110] width 132 height 9
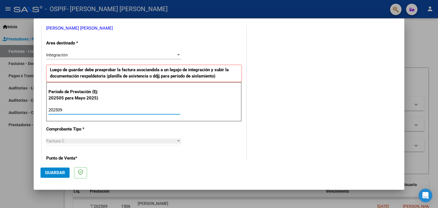
type input "202509"
click at [50, 169] on button "Guardar" at bounding box center [55, 173] width 29 height 10
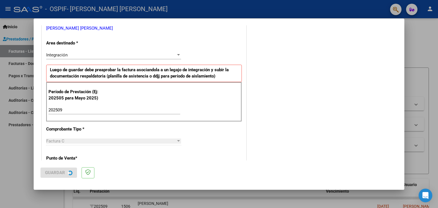
scroll to position [0, 0]
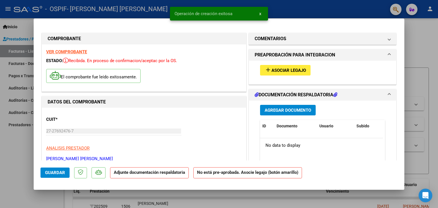
click at [294, 70] on span "Asociar Legajo" at bounding box center [289, 70] width 35 height 5
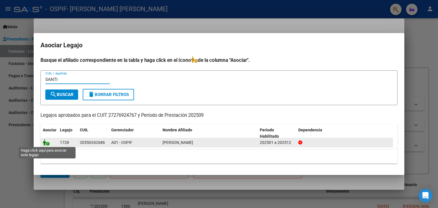
type input "SANTI"
click at [46, 142] on icon at bounding box center [46, 143] width 7 height 6
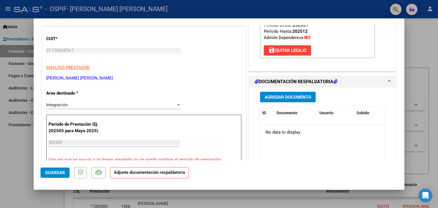
scroll to position [112, 0]
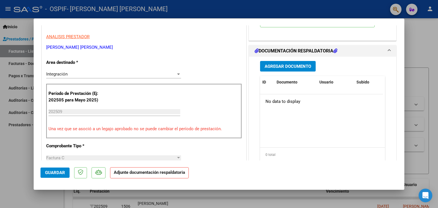
click at [294, 70] on button "Agregar Documento" at bounding box center [288, 66] width 56 height 11
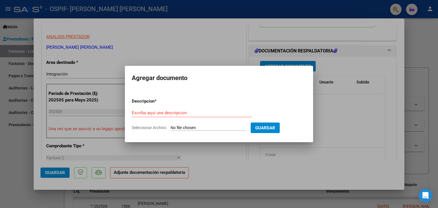
click at [139, 126] on span "Seleccionar Archivo" at bounding box center [149, 128] width 35 height 5
click at [171, 126] on input "Seleccionar Archivo" at bounding box center [209, 128] width 76 height 5
type input "C:\fakepath\[PERSON_NAME] AUTORIZACION.png"
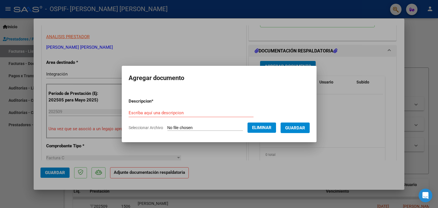
click at [170, 110] on input "Escriba aquí una descripcion" at bounding box center [191, 112] width 125 height 5
type input "AURORIZACION"
click at [305, 128] on span "Guardar" at bounding box center [295, 128] width 20 height 5
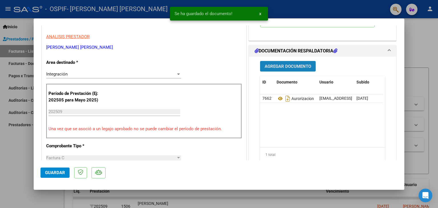
click at [278, 68] on span "Agregar Documento" at bounding box center [288, 66] width 47 height 5
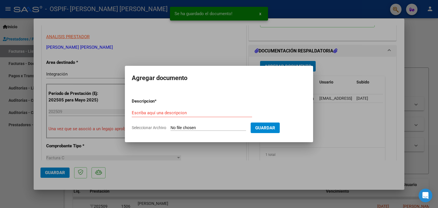
click at [145, 127] on span "Seleccionar Archivo" at bounding box center [149, 128] width 35 height 5
click at [171, 127] on input "Seleccionar Archivo" at bounding box center [209, 128] width 76 height 5
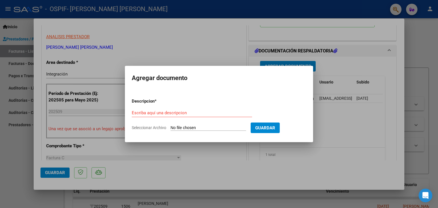
type input "C:\fakepath\[PERSON_NAME] ASISTENCIA.jpg"
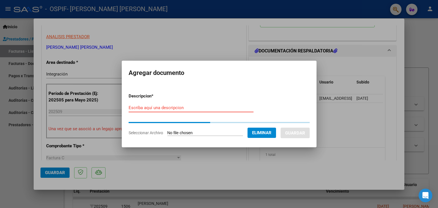
click at [180, 109] on input "Escriba aquí una descripcion" at bounding box center [191, 107] width 125 height 5
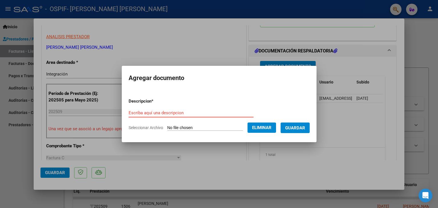
paste input "ASISTENCIA"
type input "ASISTENCIA"
click at [305, 129] on span "Guardar" at bounding box center [295, 128] width 20 height 5
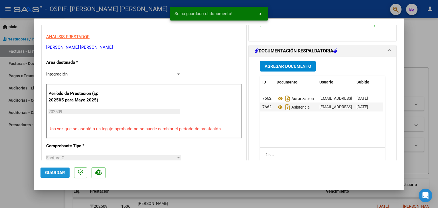
click at [50, 171] on span "Guardar" at bounding box center [55, 172] width 20 height 5
click at [18, 130] on div at bounding box center [219, 104] width 438 height 208
type input "$ 0,00"
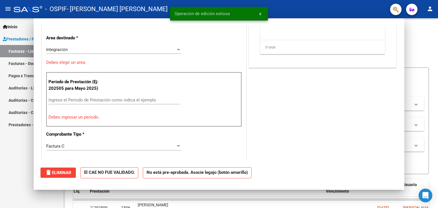
scroll to position [94, 0]
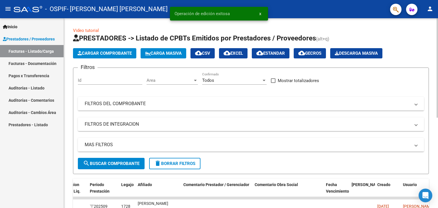
click at [116, 49] on button "Cargar Comprobante" at bounding box center [104, 53] width 63 height 10
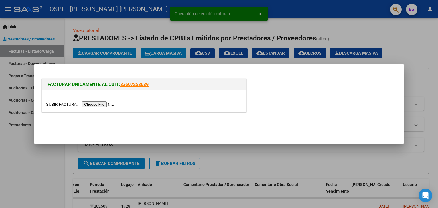
click at [62, 100] on div at bounding box center [144, 100] width 204 height 21
click at [62, 102] on input "file" at bounding box center [82, 105] width 72 height 6
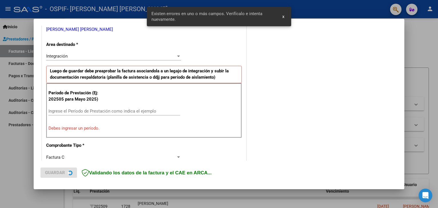
scroll to position [120, 0]
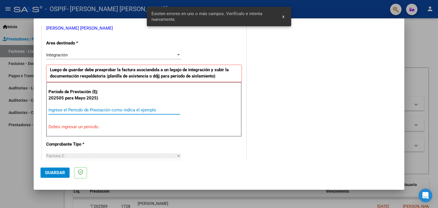
click at [106, 109] on input "Ingrese el Período de Prestación como indica el ejemplo" at bounding box center [114, 110] width 132 height 5
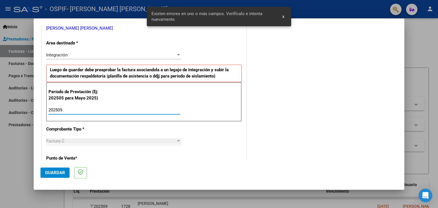
type input "202509"
click at [57, 170] on button "Guardar" at bounding box center [55, 173] width 29 height 10
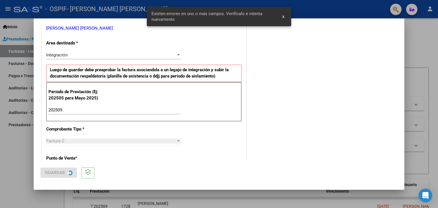
scroll to position [0, 0]
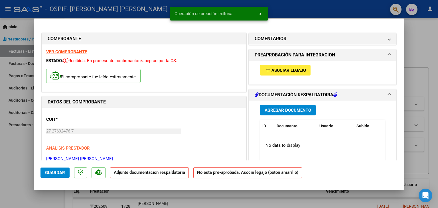
click at [301, 73] on button "add Asociar Legajo" at bounding box center [285, 70] width 50 height 11
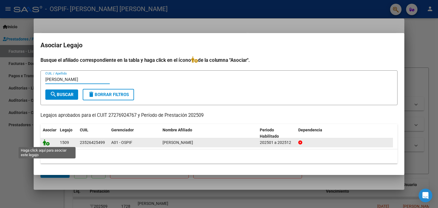
type input "[PERSON_NAME]"
click at [44, 142] on icon at bounding box center [46, 143] width 7 height 6
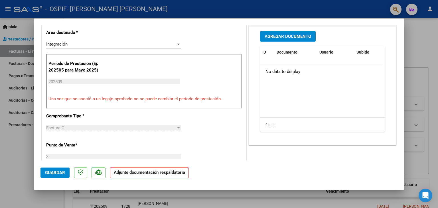
scroll to position [151, 0]
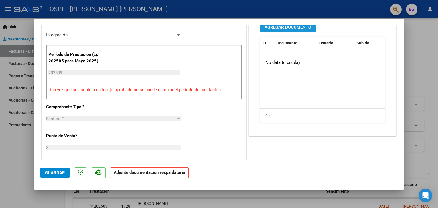
click at [281, 29] on span "Agregar Documento" at bounding box center [288, 27] width 47 height 5
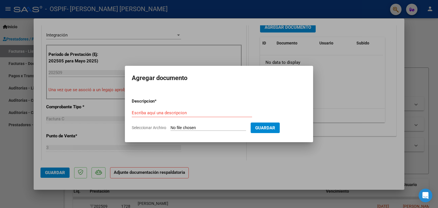
click at [144, 128] on span "Seleccionar Archivo" at bounding box center [149, 128] width 35 height 5
click at [171, 128] on input "Seleccionar Archivo" at bounding box center [209, 128] width 76 height 5
type input "C:\fakepath\[PERSON_NAME] Autorizacion 2025.png"
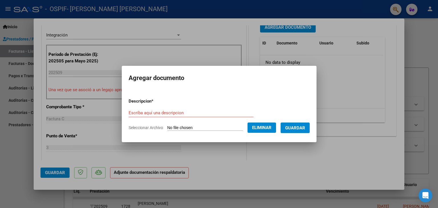
click at [163, 109] on div "Escriba aquí una descripcion" at bounding box center [191, 113] width 125 height 9
click at [163, 110] on div "Escriba aquí una descripcion" at bounding box center [191, 113] width 125 height 9
type input "AURORIZACION"
click at [304, 125] on button "Guardar" at bounding box center [295, 128] width 29 height 11
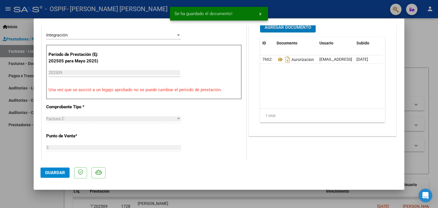
scroll to position [147, 0]
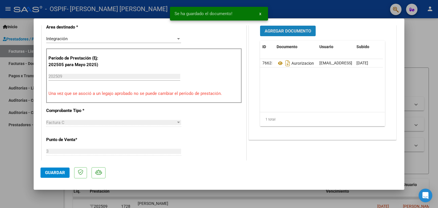
click at [287, 31] on span "Agregar Documento" at bounding box center [288, 31] width 47 height 5
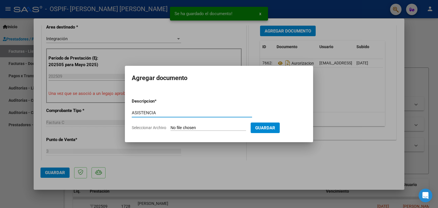
type input "ASISTENCIA"
click at [154, 128] on span "Seleccionar Archivo" at bounding box center [149, 128] width 35 height 5
click at [171, 128] on input "Seleccionar Archivo" at bounding box center [209, 128] width 76 height 5
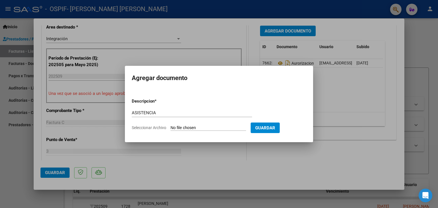
type input "C:\fakepath\[PERSON_NAME] asistencia.jpg"
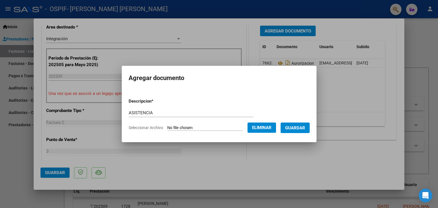
click at [307, 133] on form "Descripcion * ASISTENCIA Escriba aquí una descripcion Seleccionar Archivo Elimi…" at bounding box center [219, 115] width 181 height 42
click at [303, 128] on span "Guardar" at bounding box center [295, 128] width 20 height 5
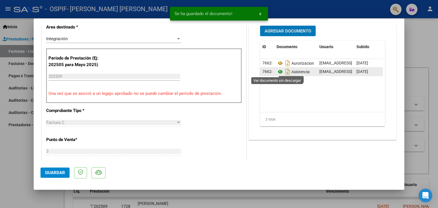
click at [277, 70] on icon at bounding box center [280, 71] width 7 height 7
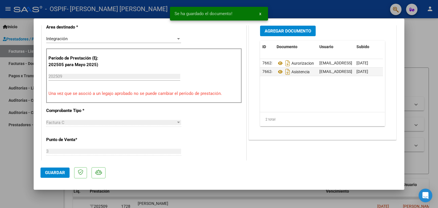
click at [286, 84] on datatable-body "76623 Aurorizacion [EMAIL_ADDRESS][DOMAIN_NAME] - [PERSON_NAME] [DATE] 76624 As…" at bounding box center [321, 85] width 123 height 53
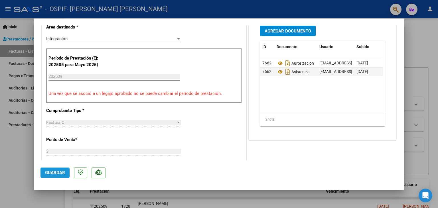
click at [50, 172] on span "Guardar" at bounding box center [55, 172] width 20 height 5
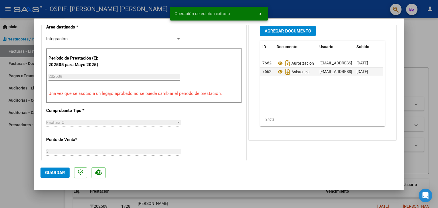
click at [9, 150] on div at bounding box center [219, 104] width 438 height 208
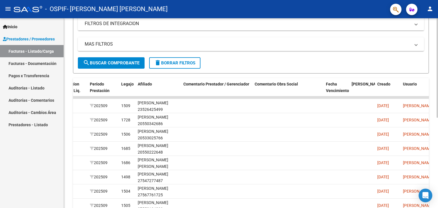
scroll to position [101, 0]
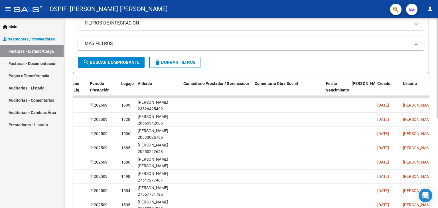
click at [438, 102] on div at bounding box center [437, 122] width 1 height 100
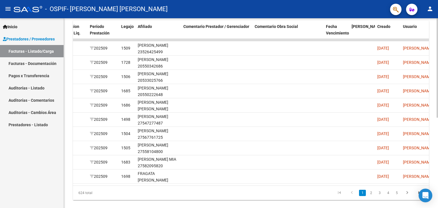
scroll to position [163, 0]
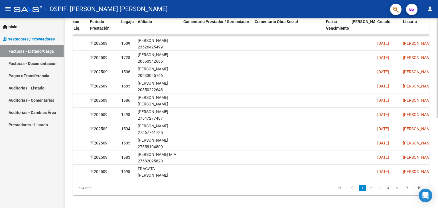
click at [438, 136] on div at bounding box center [437, 156] width 1 height 100
click at [371, 191] on link "2" at bounding box center [371, 188] width 7 height 6
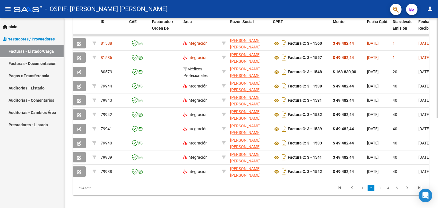
scroll to position [0, 0]
